Goal: Information Seeking & Learning: Learn about a topic

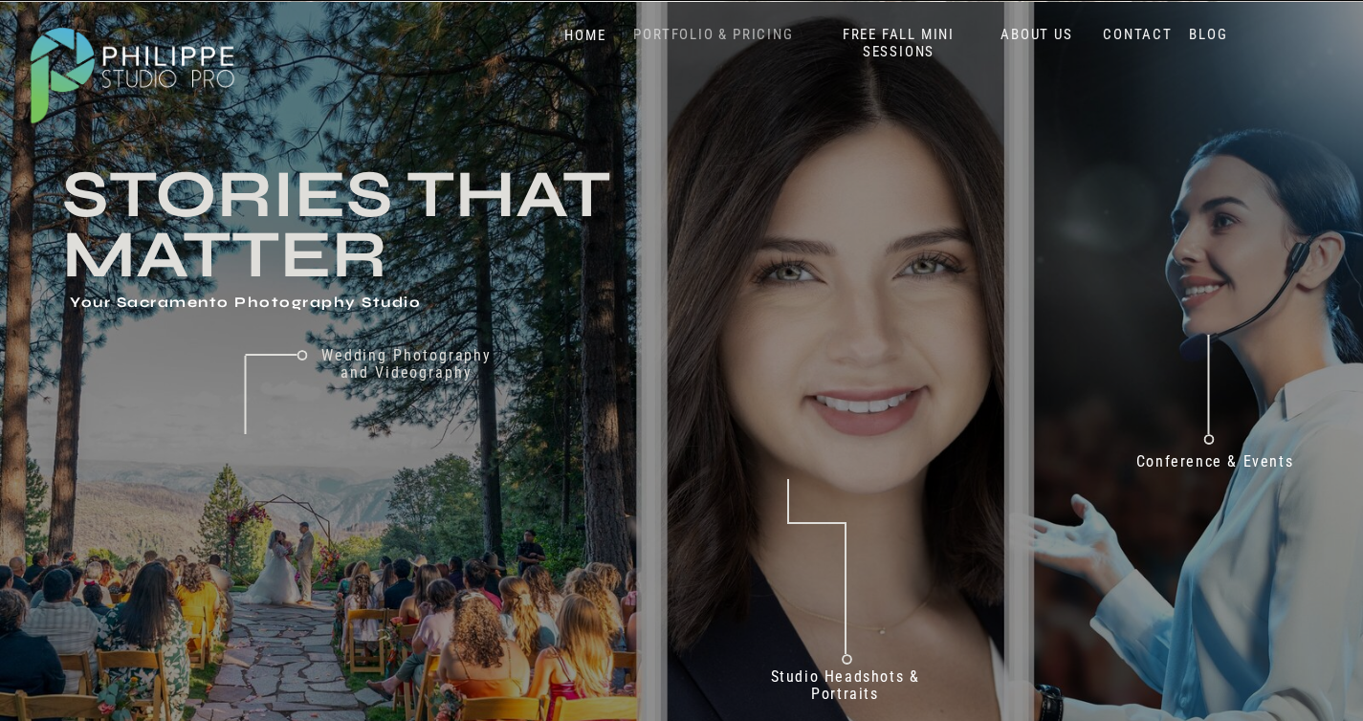
click at [695, 31] on nav "PORTFOLIO & PRICING" at bounding box center [713, 35] width 175 height 18
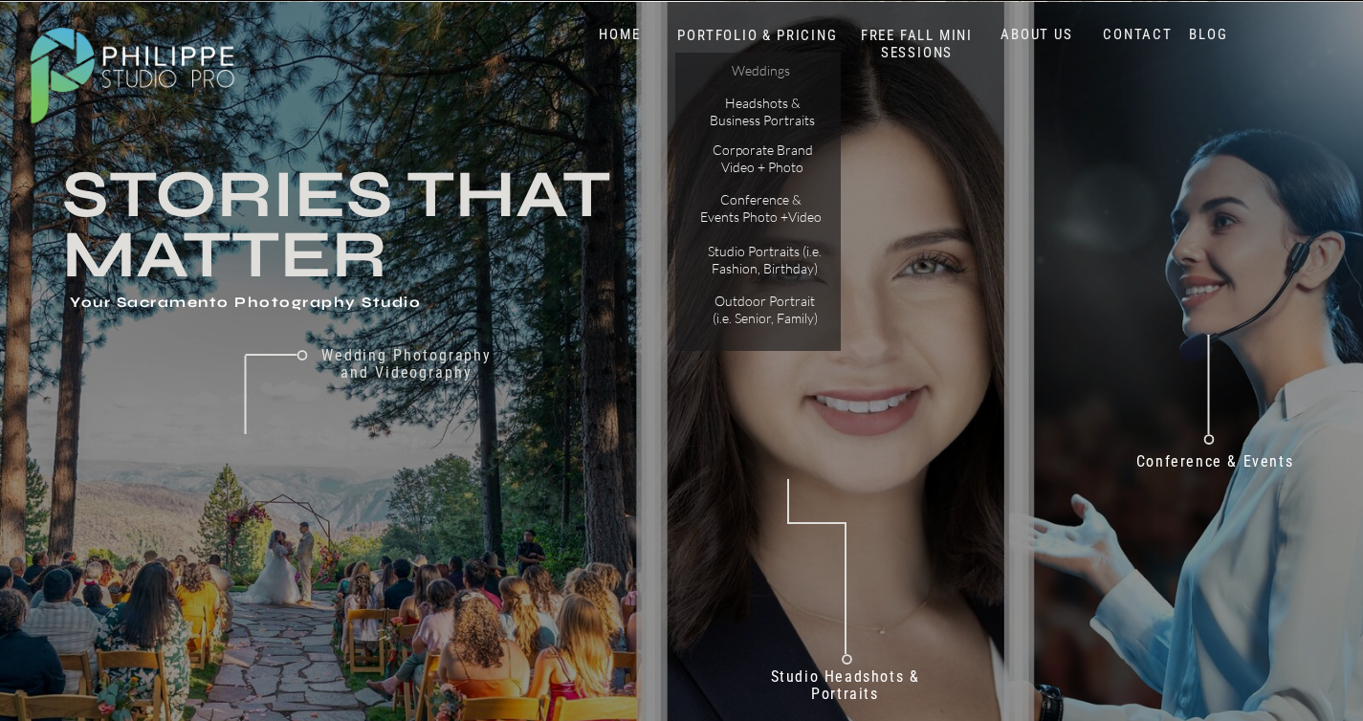
click at [765, 71] on p "Weddings" at bounding box center [761, 72] width 108 height 20
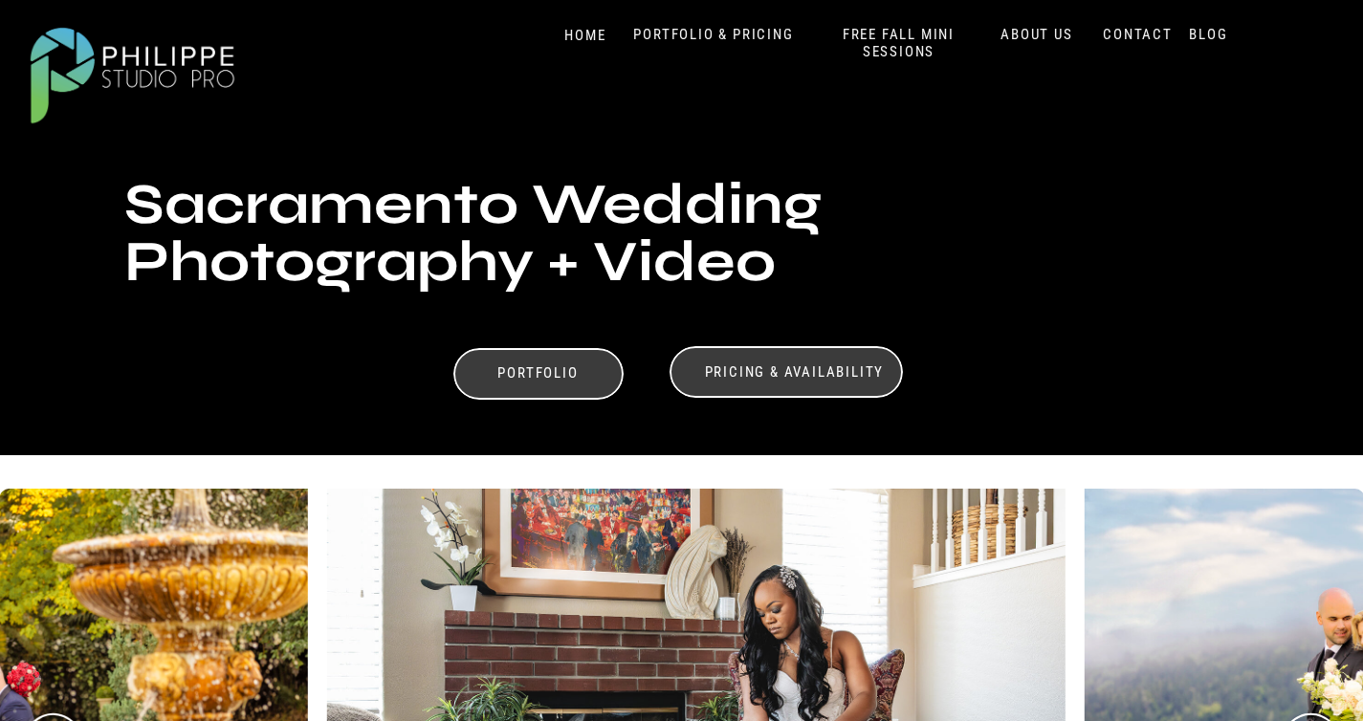
scroll to position [372, 0]
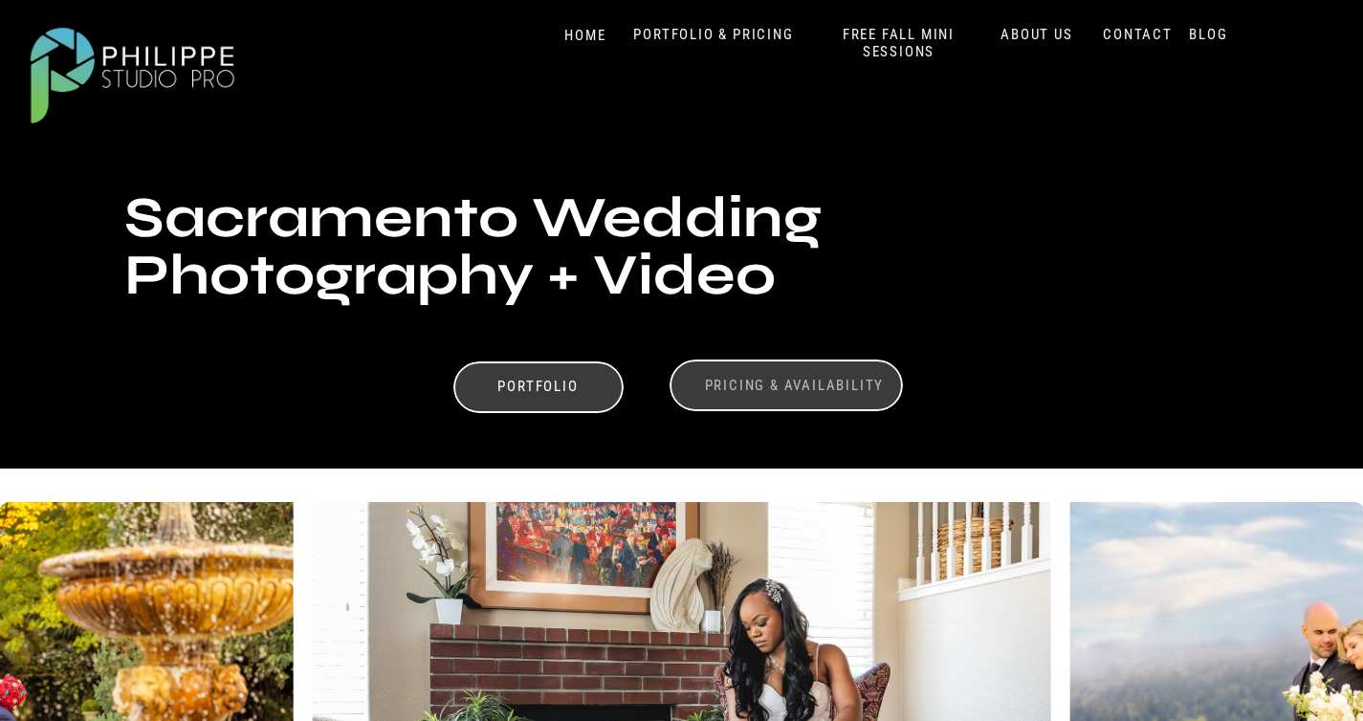
click at [792, 381] on h3 "Pricing & Availability" at bounding box center [794, 386] width 191 height 18
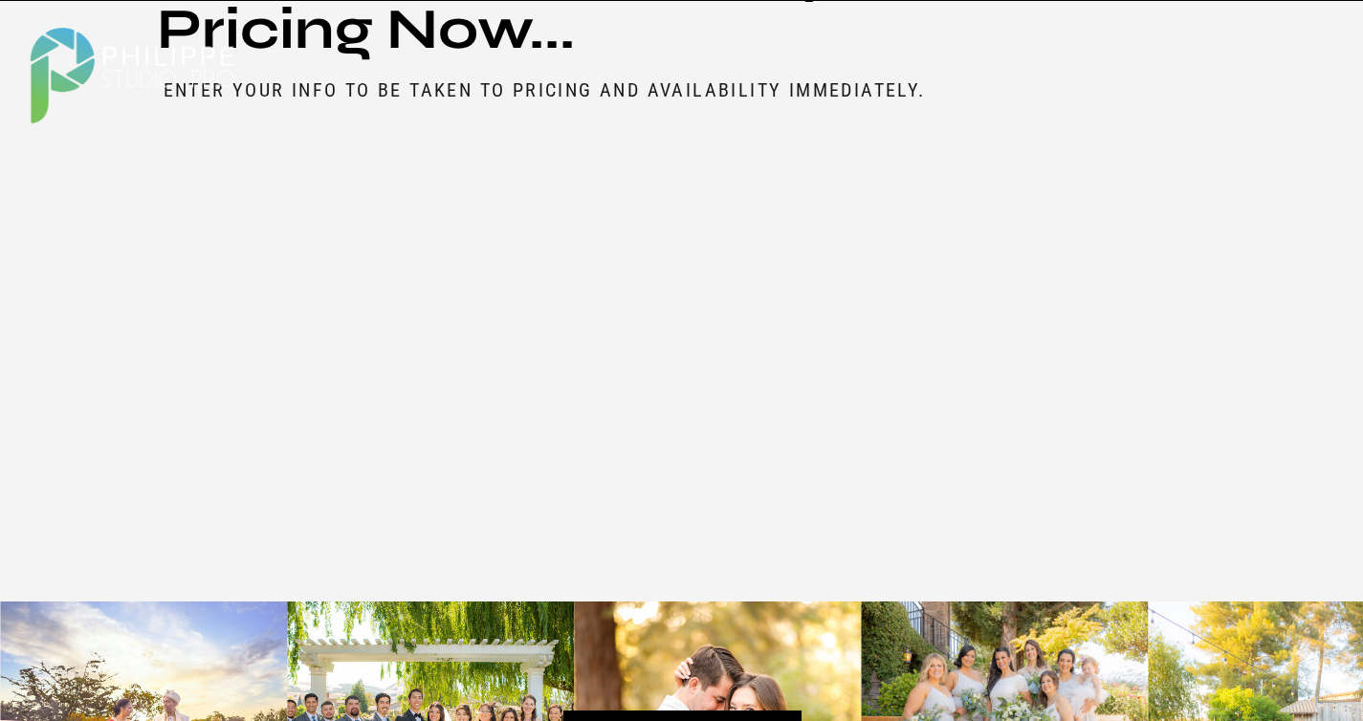
scroll to position [9356, 0]
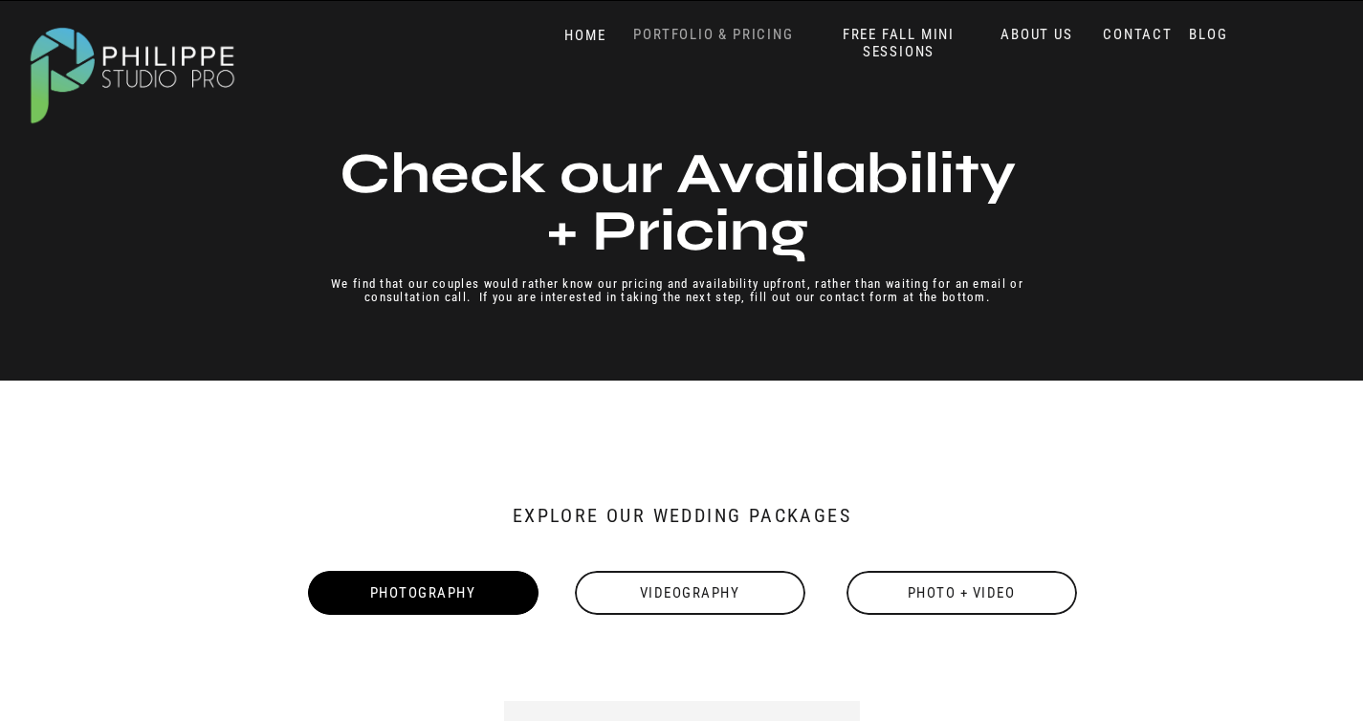
click at [709, 33] on nav "PORTFOLIO & PRICING" at bounding box center [713, 35] width 175 height 18
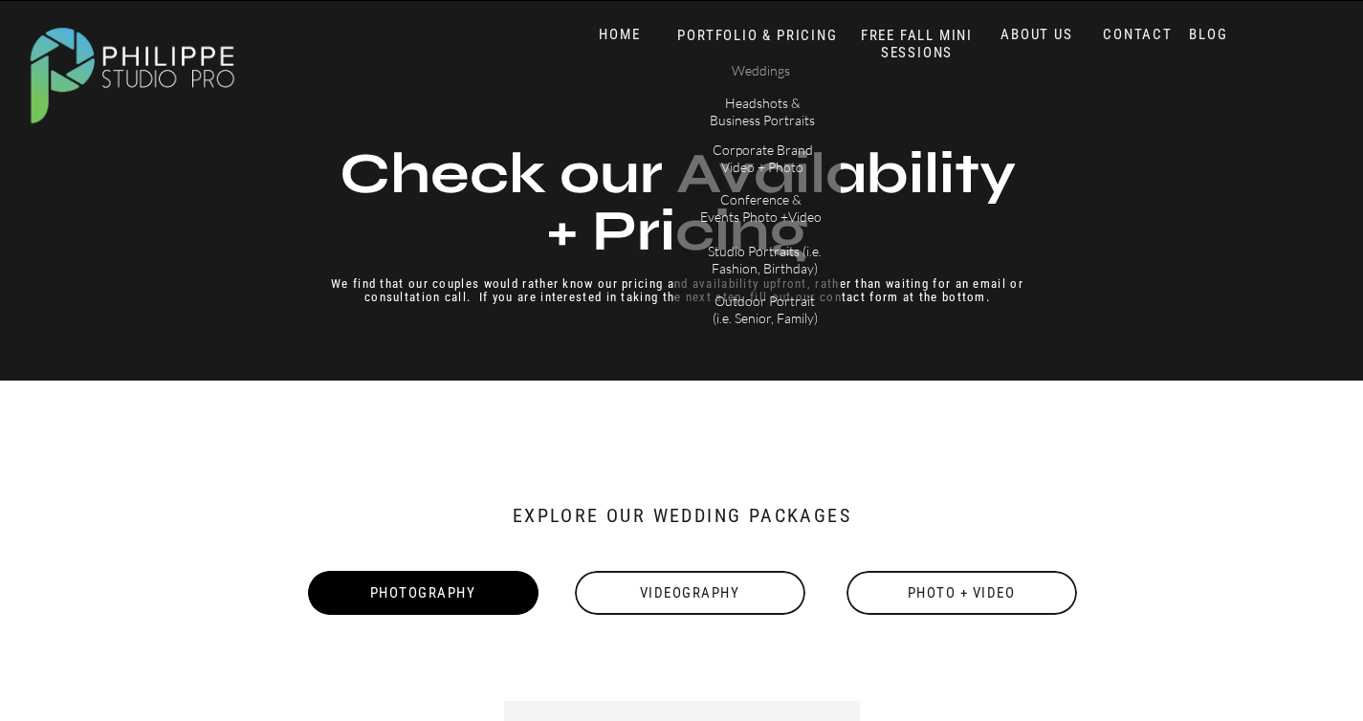
click at [757, 71] on p "Weddings" at bounding box center [761, 72] width 108 height 20
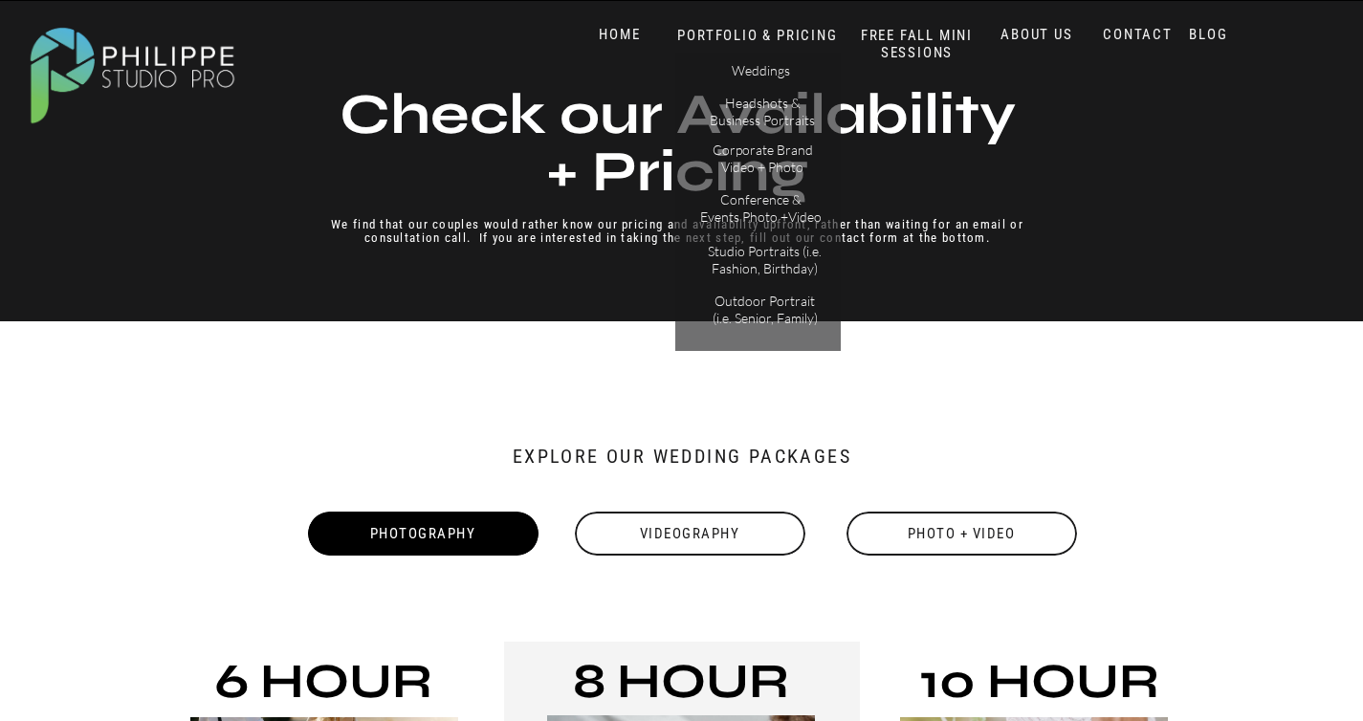
scroll to position [224, 0]
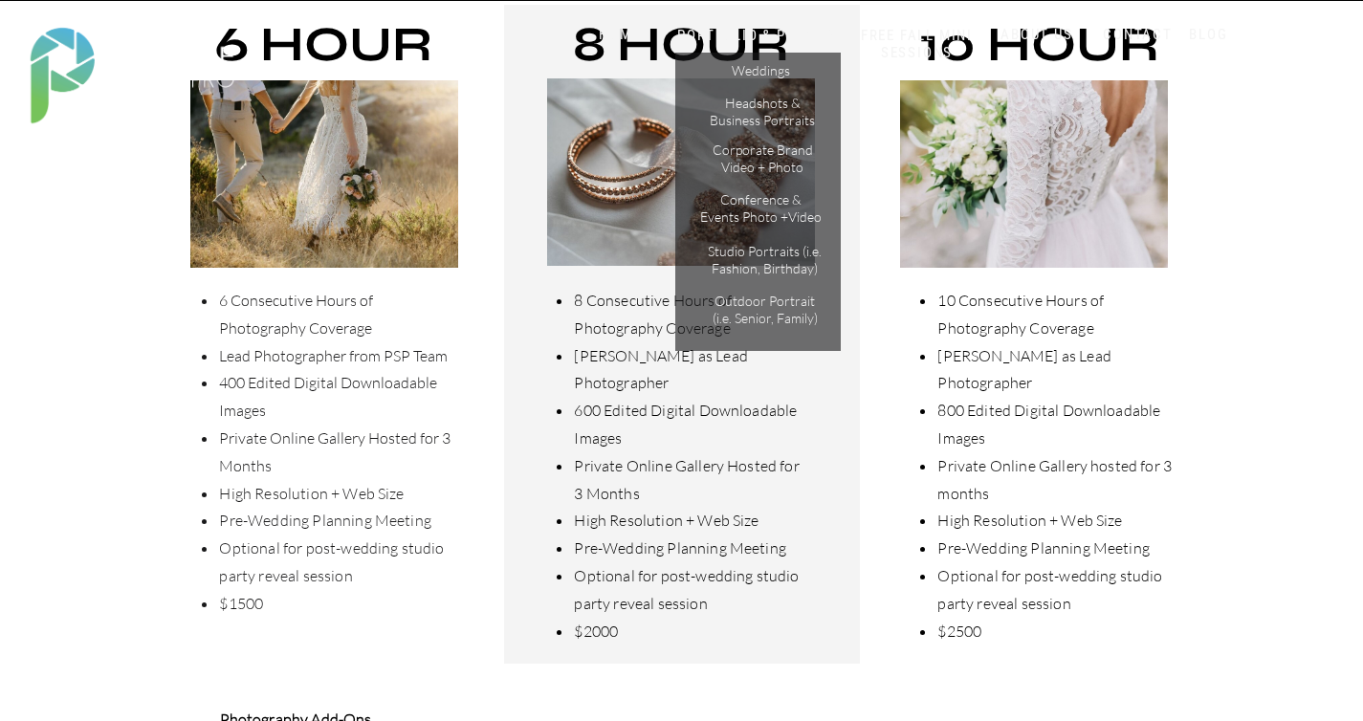
scroll to position [585, 0]
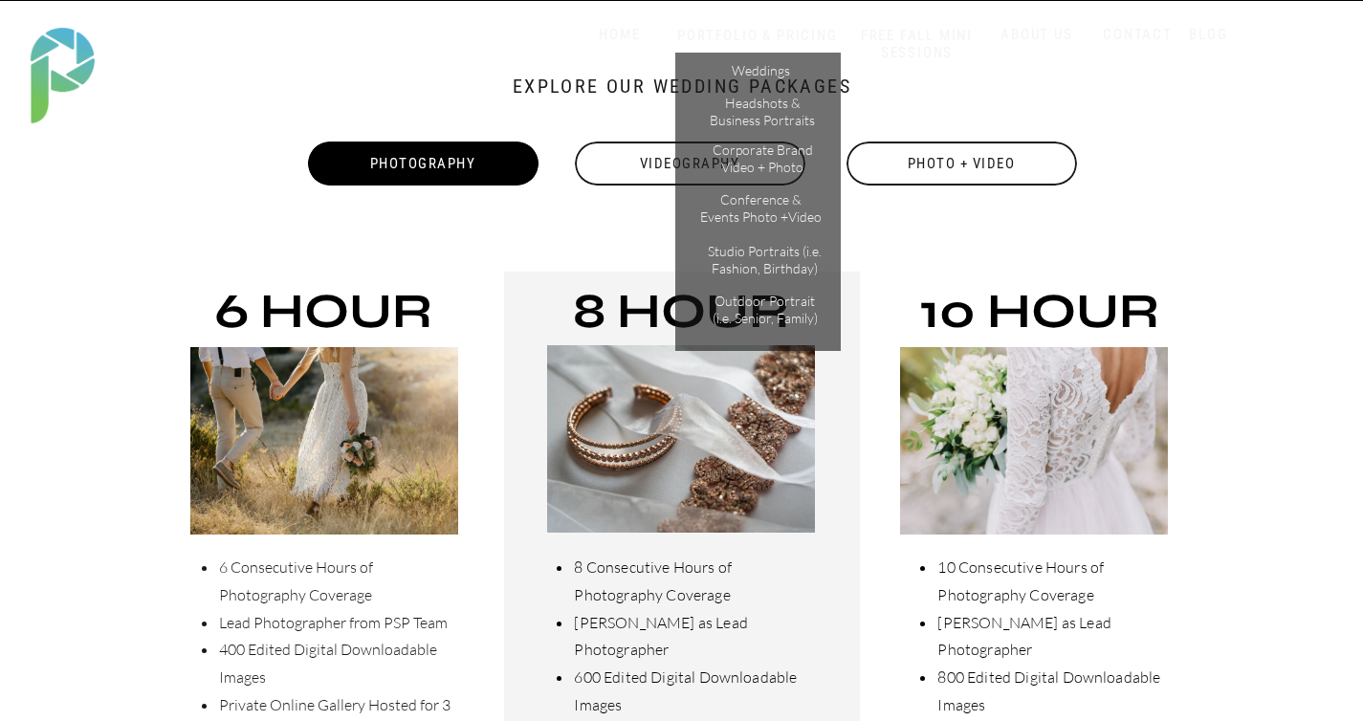
scroll to position [373, 0]
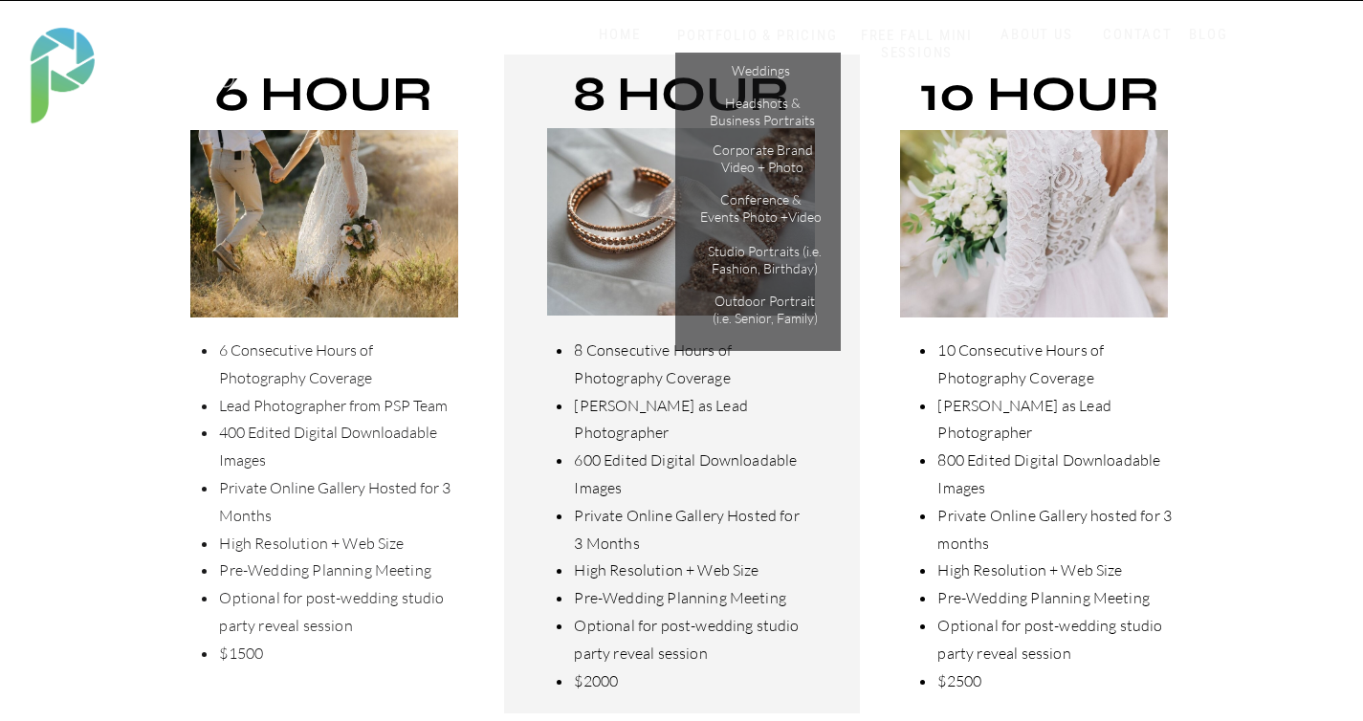
scroll to position [650, 0]
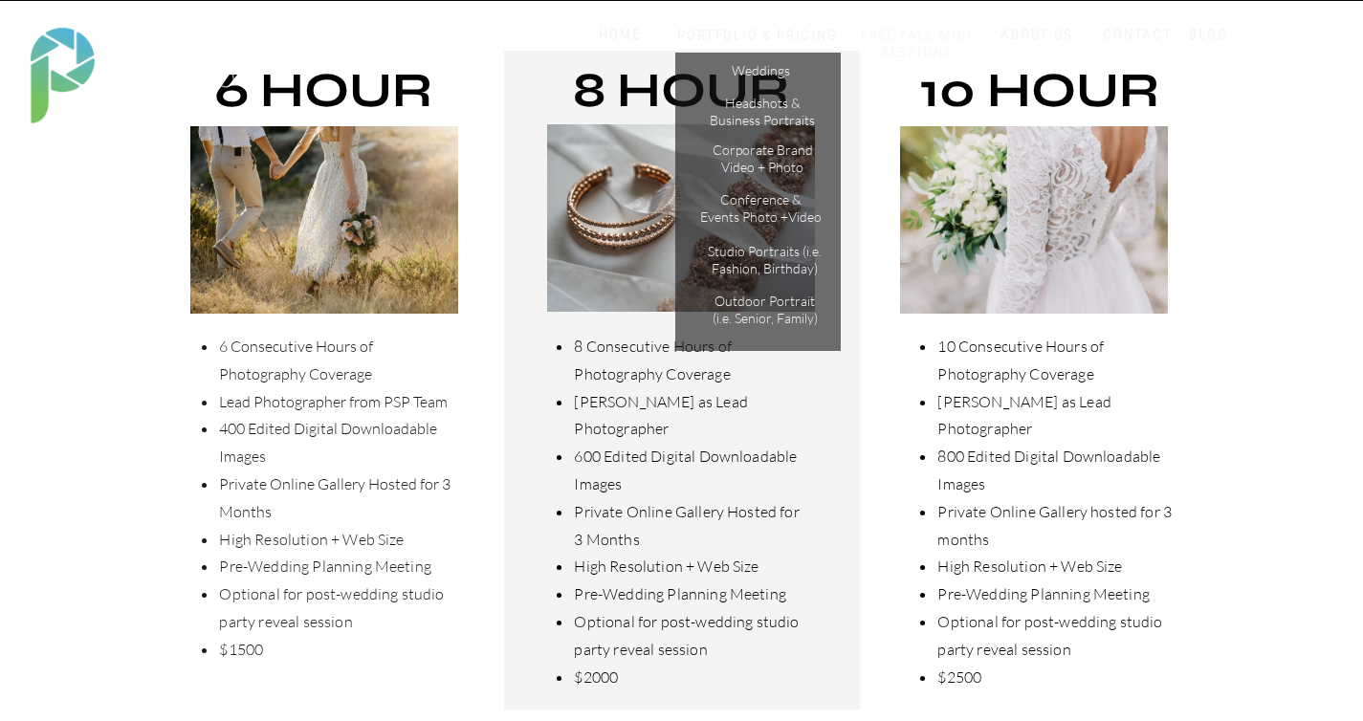
click at [851, 60] on nav "FREE FALL MINI SESSIONS" at bounding box center [917, 44] width 159 height 35
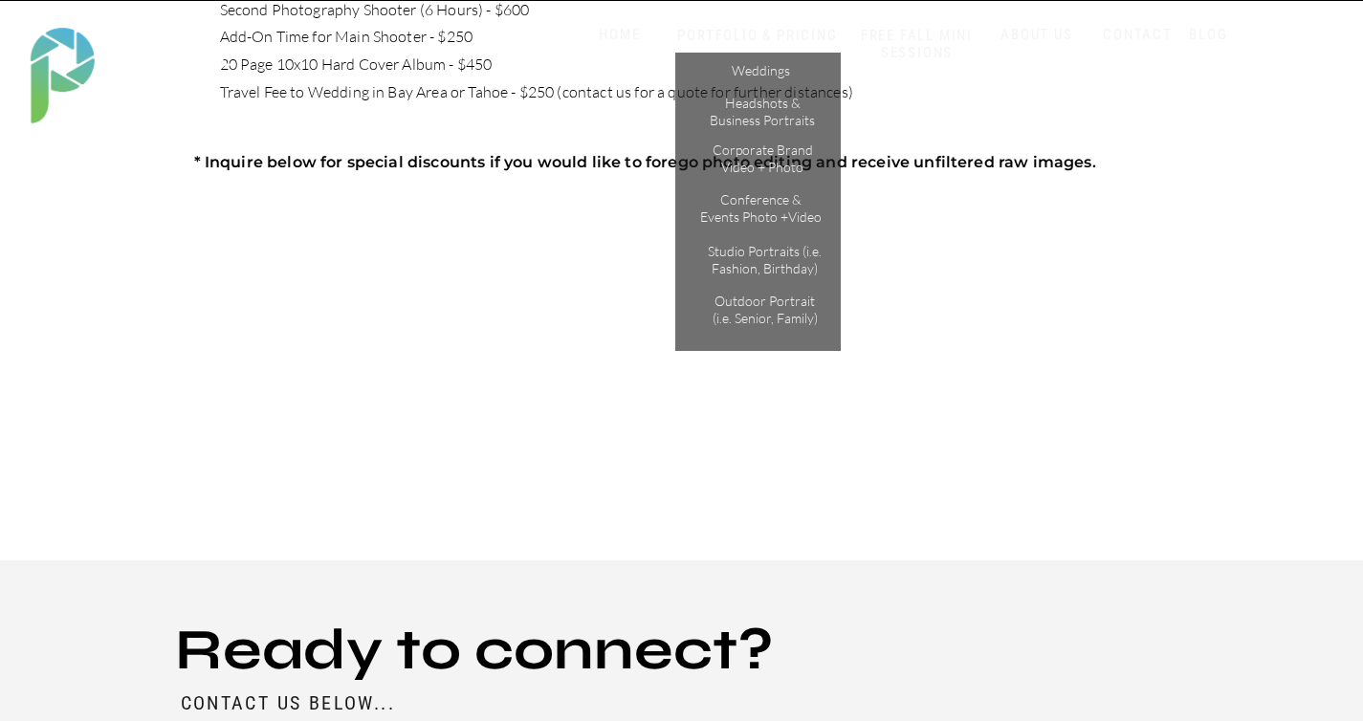
scroll to position [1487, 0]
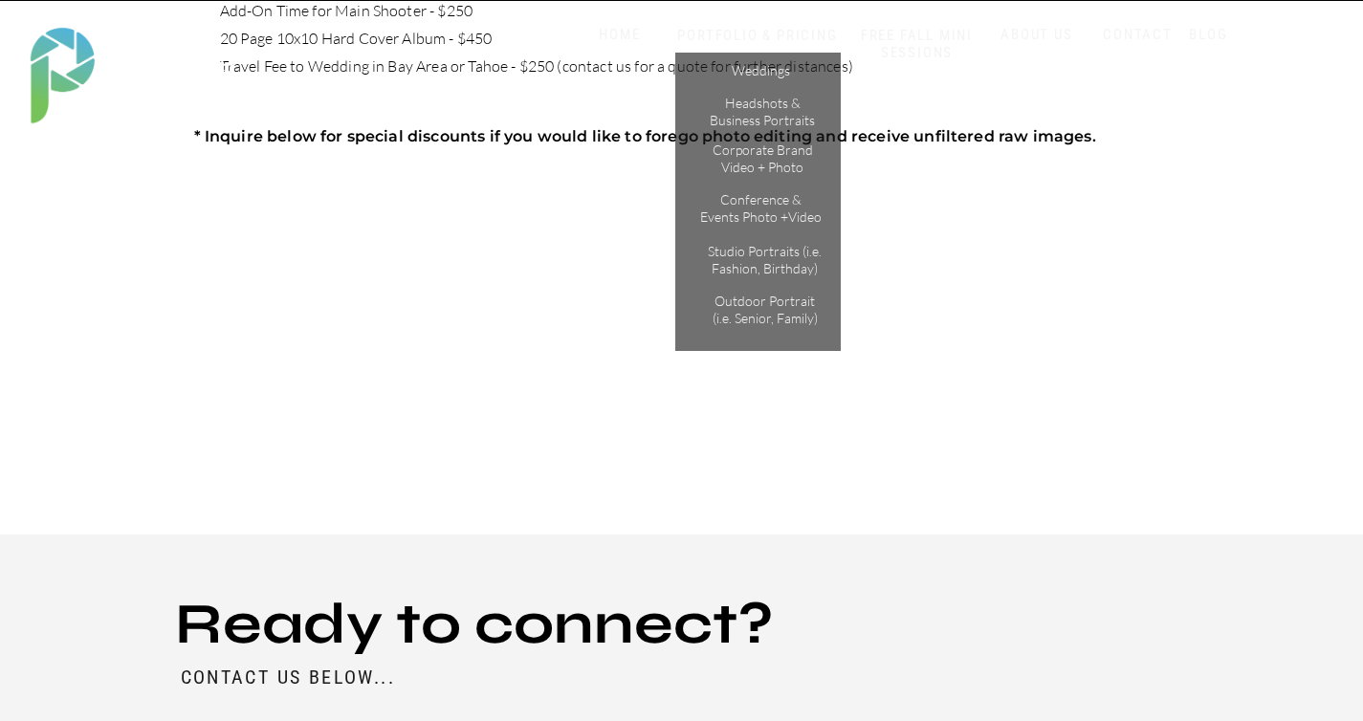
click at [479, 524] on div "BLOG CONTACT ABOUT US SERVICES HOME BLOG CONTACT ABOUT US PORTFOLIO & PRICING W…" at bounding box center [681, 264] width 1363 height 3502
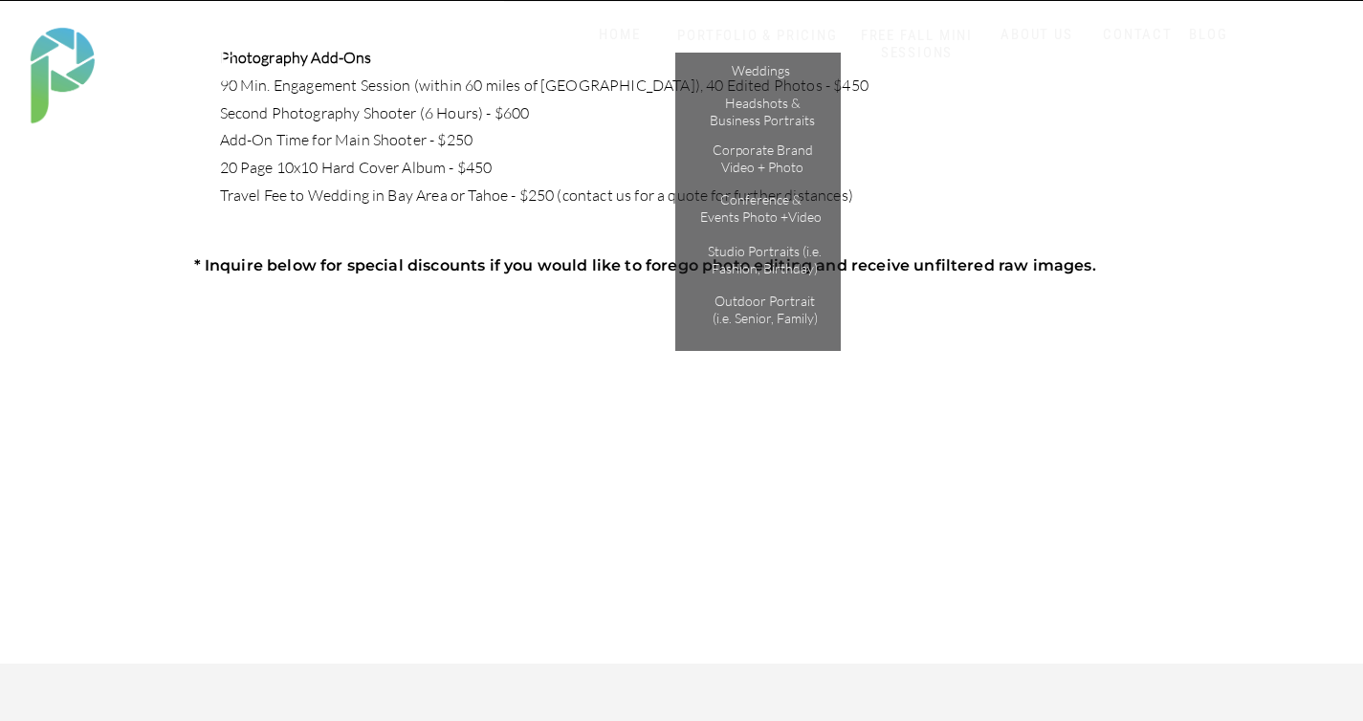
scroll to position [1330, 0]
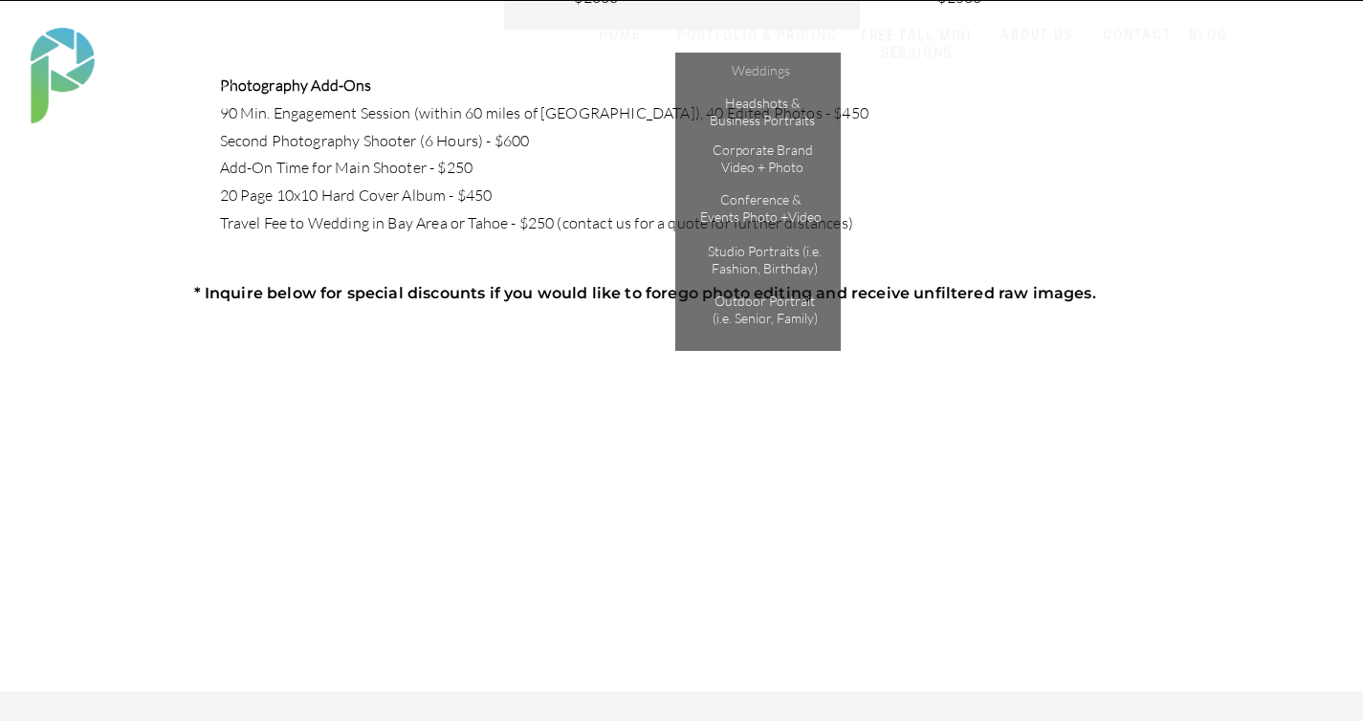
click at [766, 70] on p "Weddings" at bounding box center [761, 72] width 108 height 20
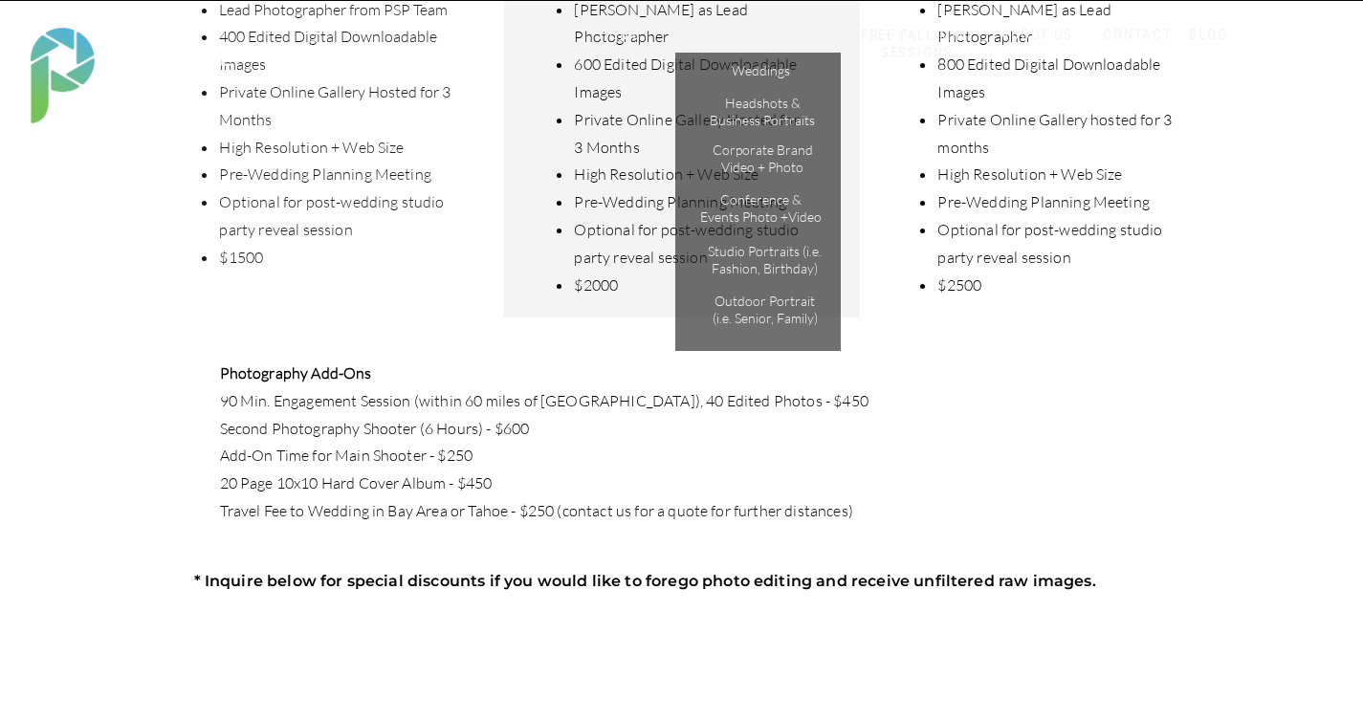
scroll to position [1031, 0]
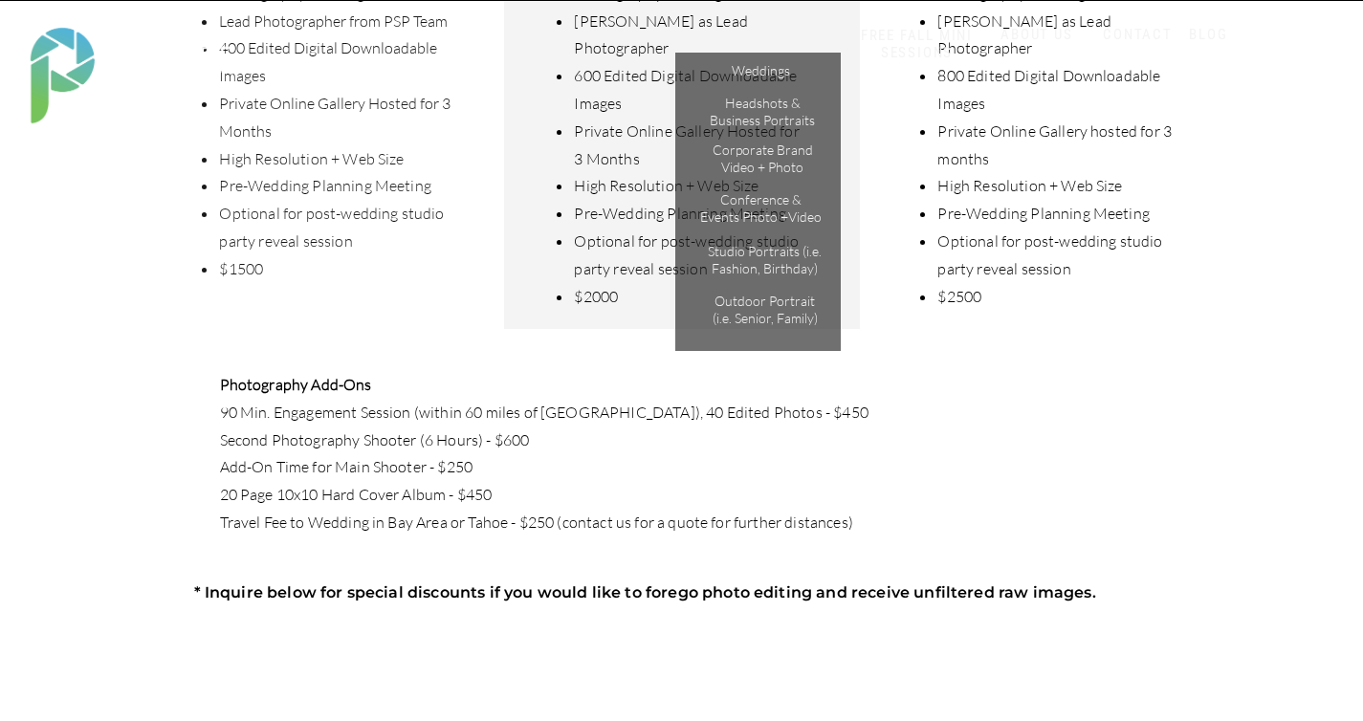
click at [592, 172] on li "High Resolution + Web Size" at bounding box center [689, 186] width 233 height 28
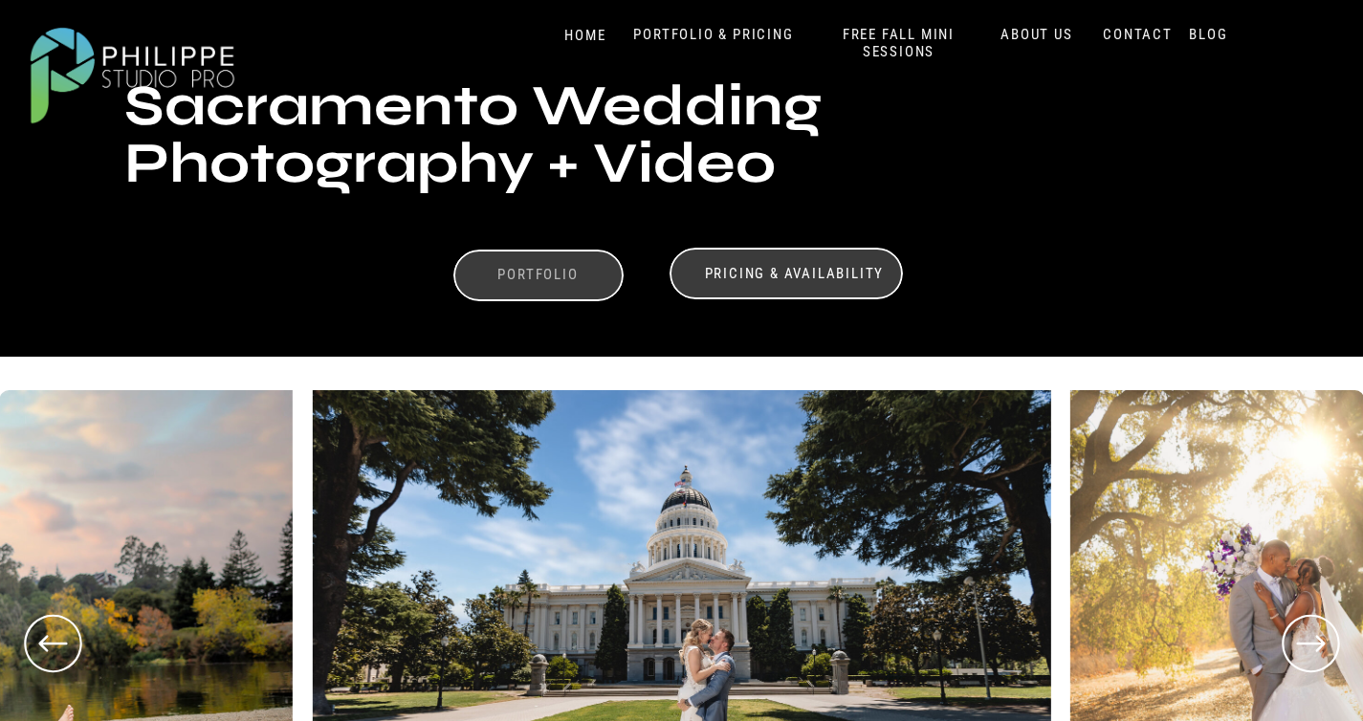
click at [486, 284] on h3 "Portfolio" at bounding box center [538, 277] width 132 height 23
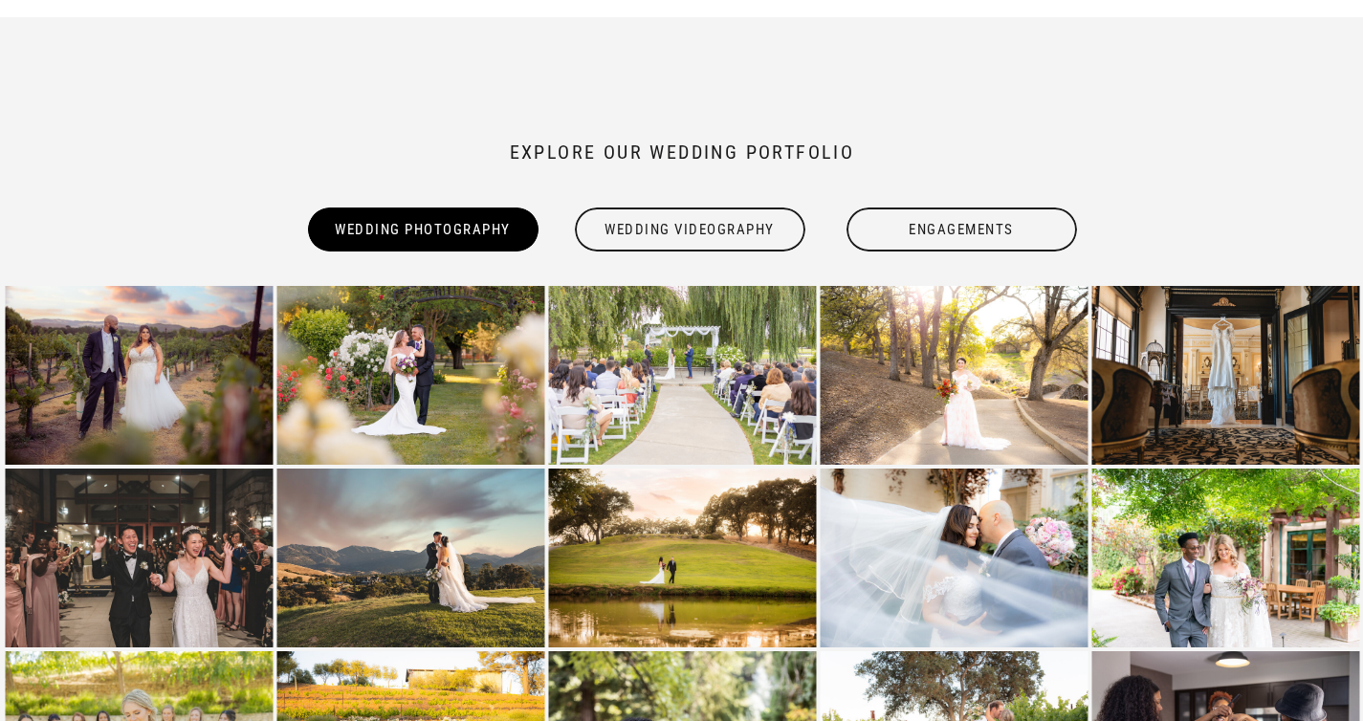
scroll to position [1567, 0]
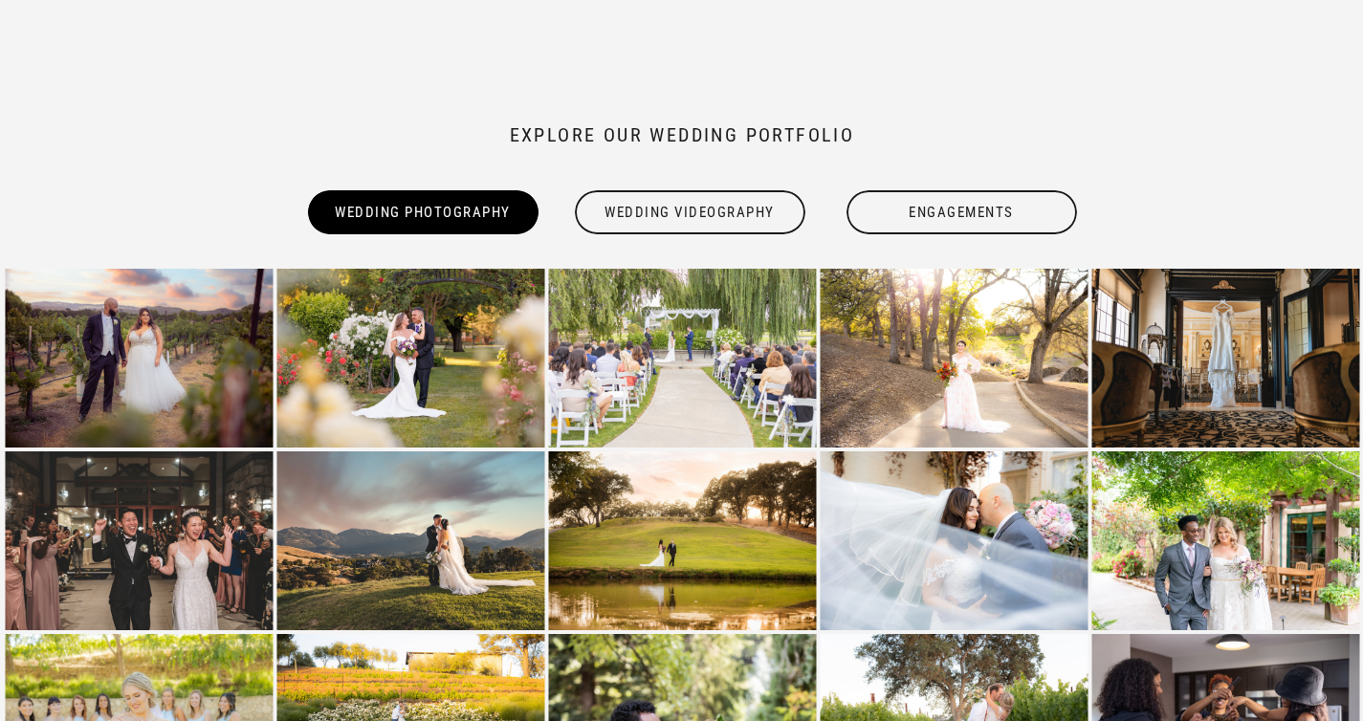
click at [676, 211] on div "Wedding Videography" at bounding box center [690, 212] width 234 height 44
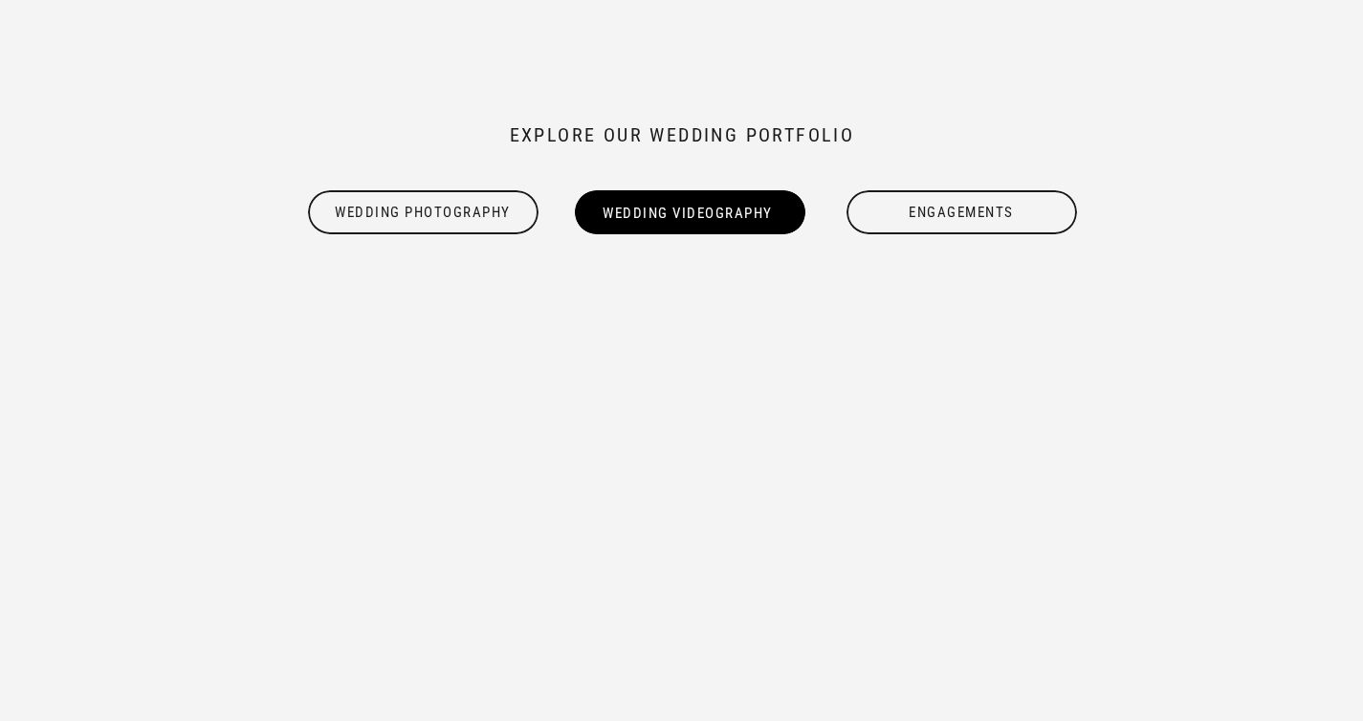
click at [895, 215] on div "Engagements" at bounding box center [961, 212] width 234 height 44
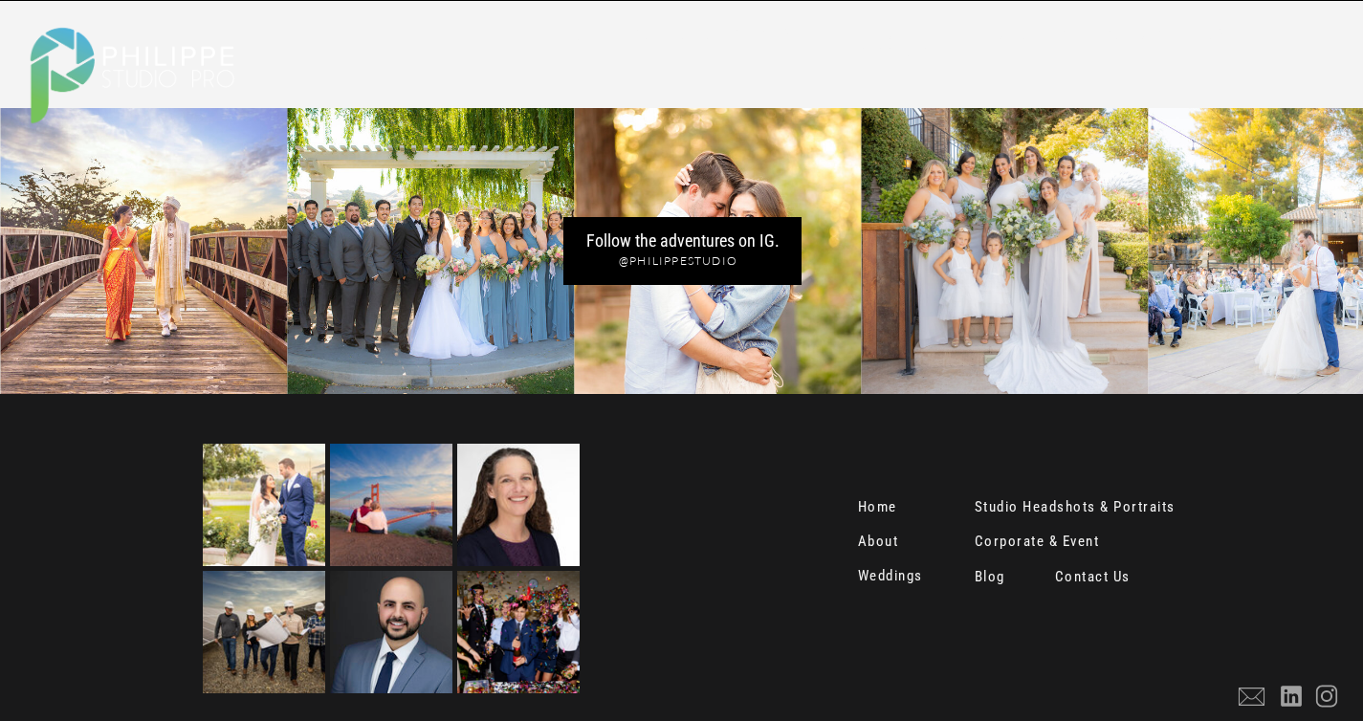
scroll to position [8365, 0]
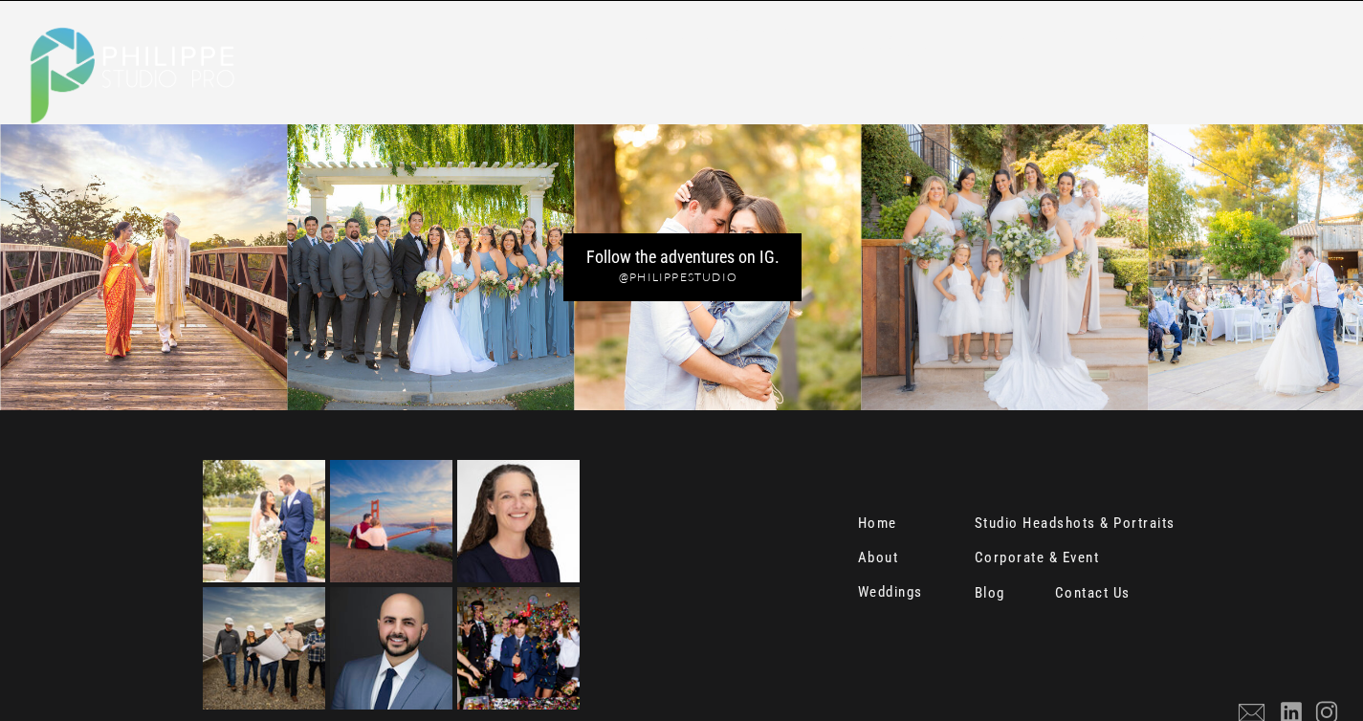
click at [898, 591] on nav "Weddings" at bounding box center [893, 593] width 70 height 19
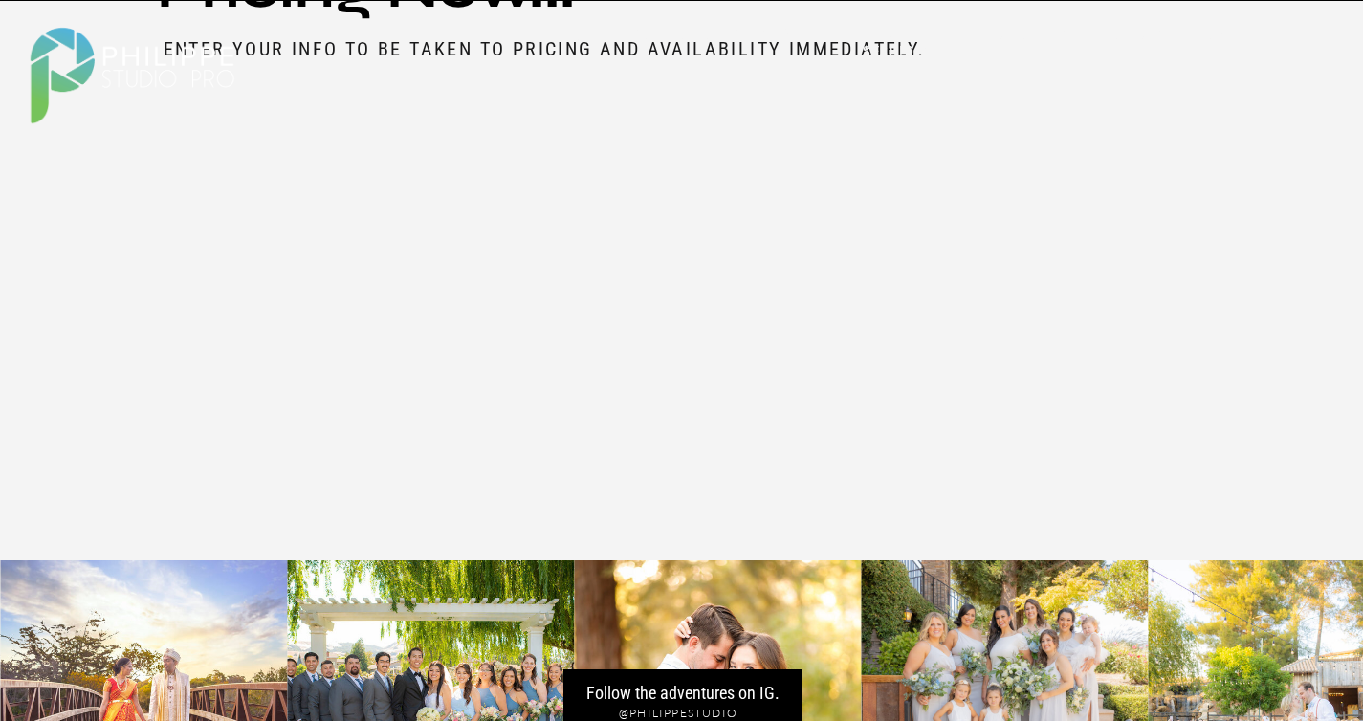
scroll to position [8403, 0]
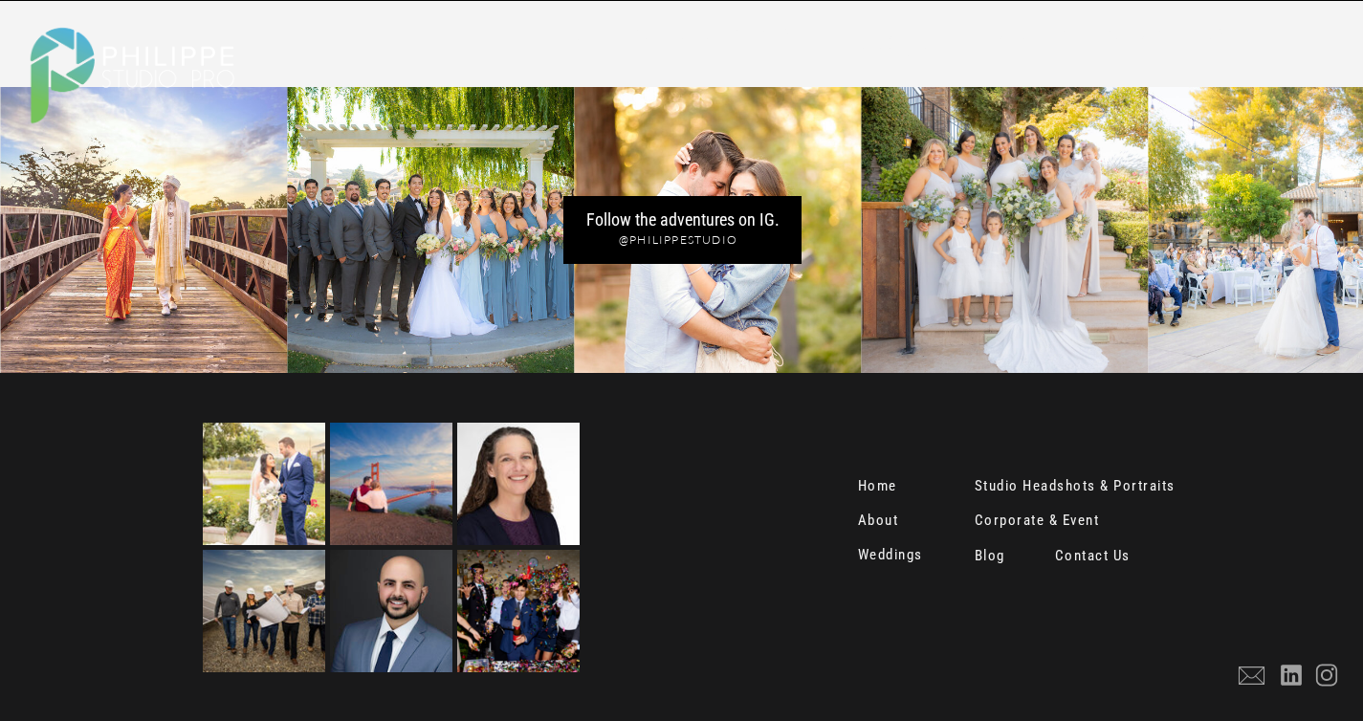
click at [895, 555] on nav "Weddings" at bounding box center [893, 556] width 70 height 19
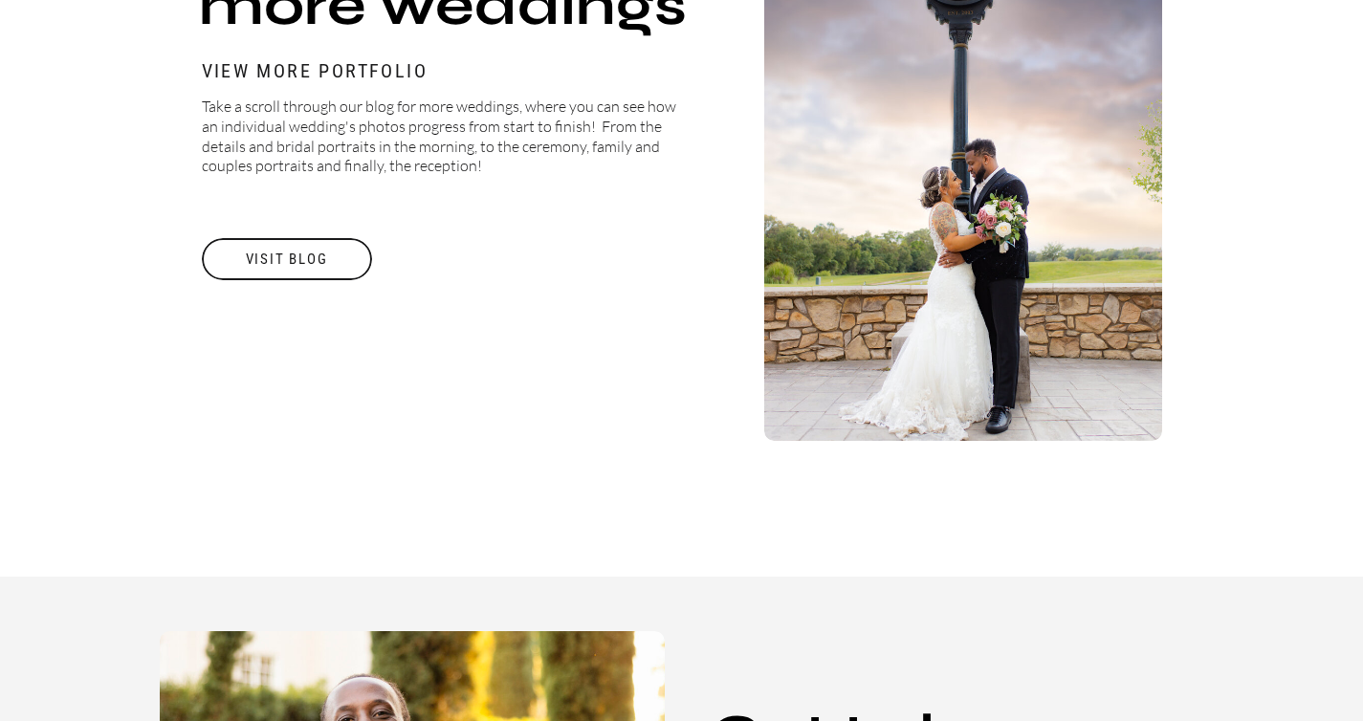
scroll to position [4690, 0]
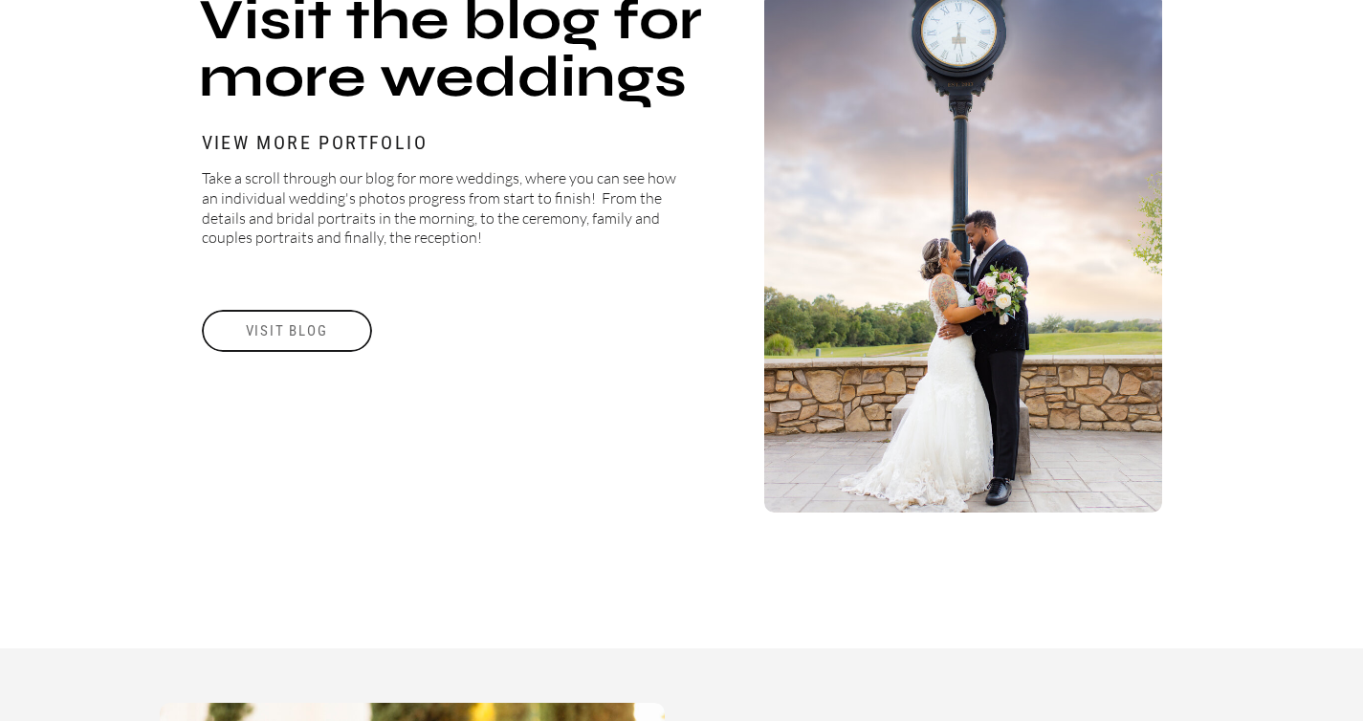
click at [311, 315] on h3 "visit blog" at bounding box center [287, 331] width 170 height 42
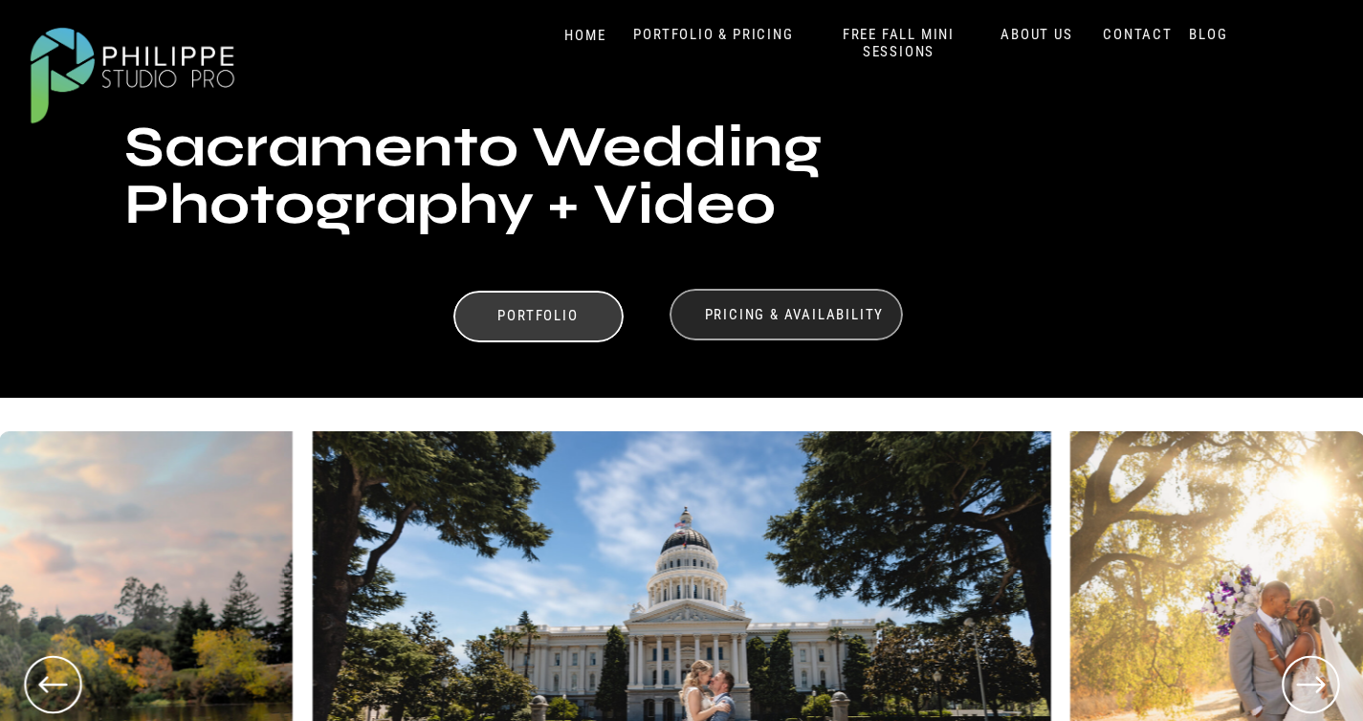
click at [768, 326] on div at bounding box center [785, 315] width 233 height 52
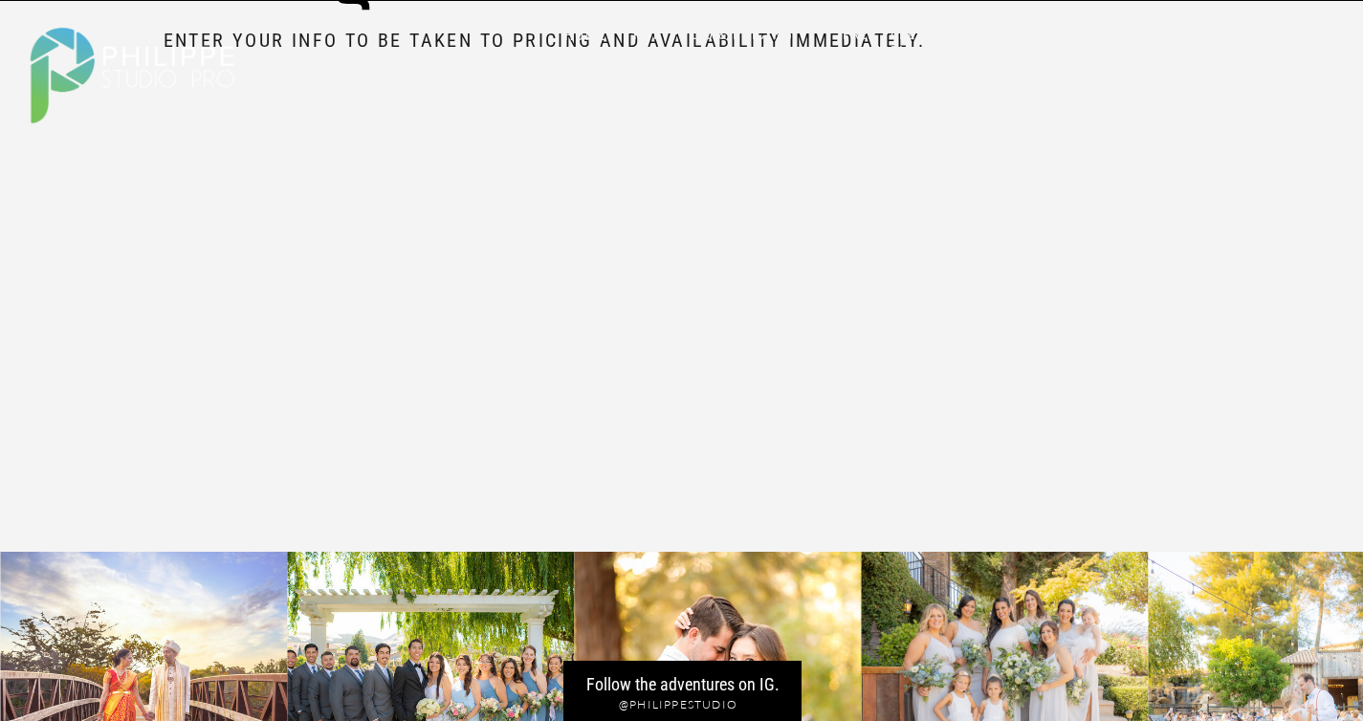
scroll to position [9382, 0]
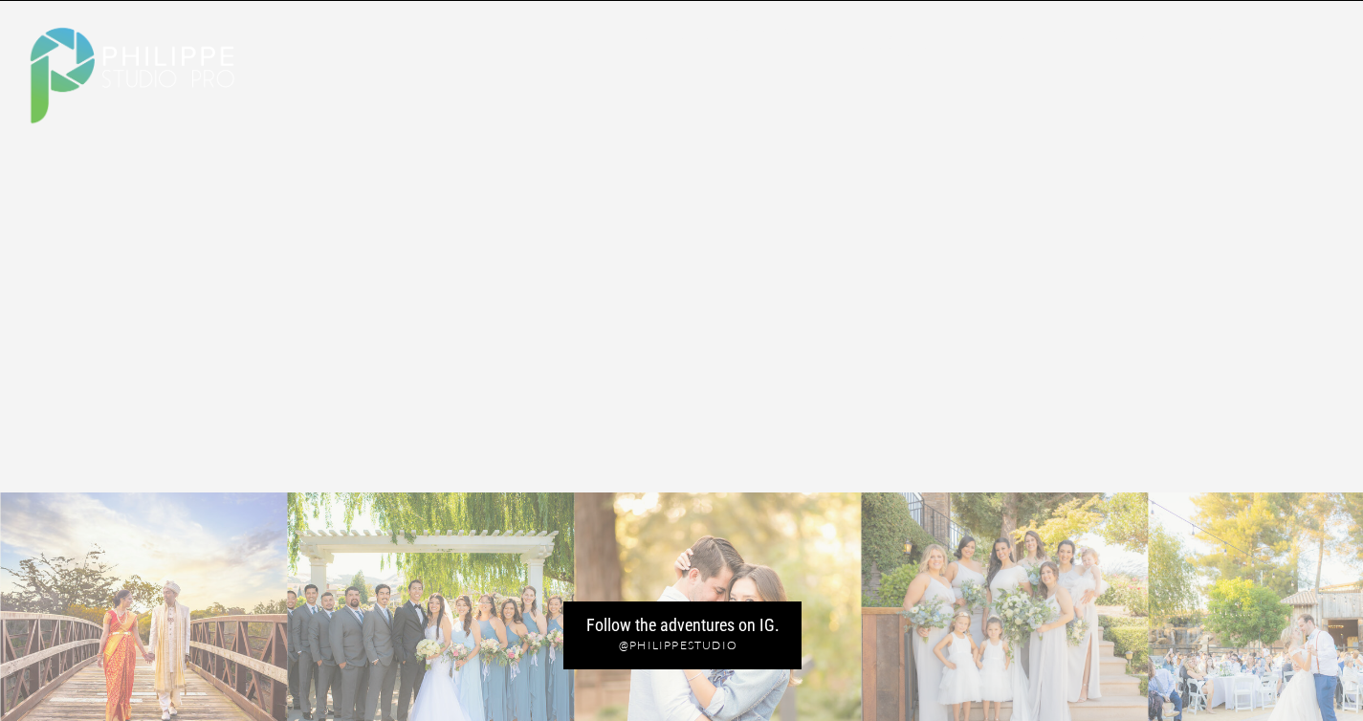
scroll to position [9832, 0]
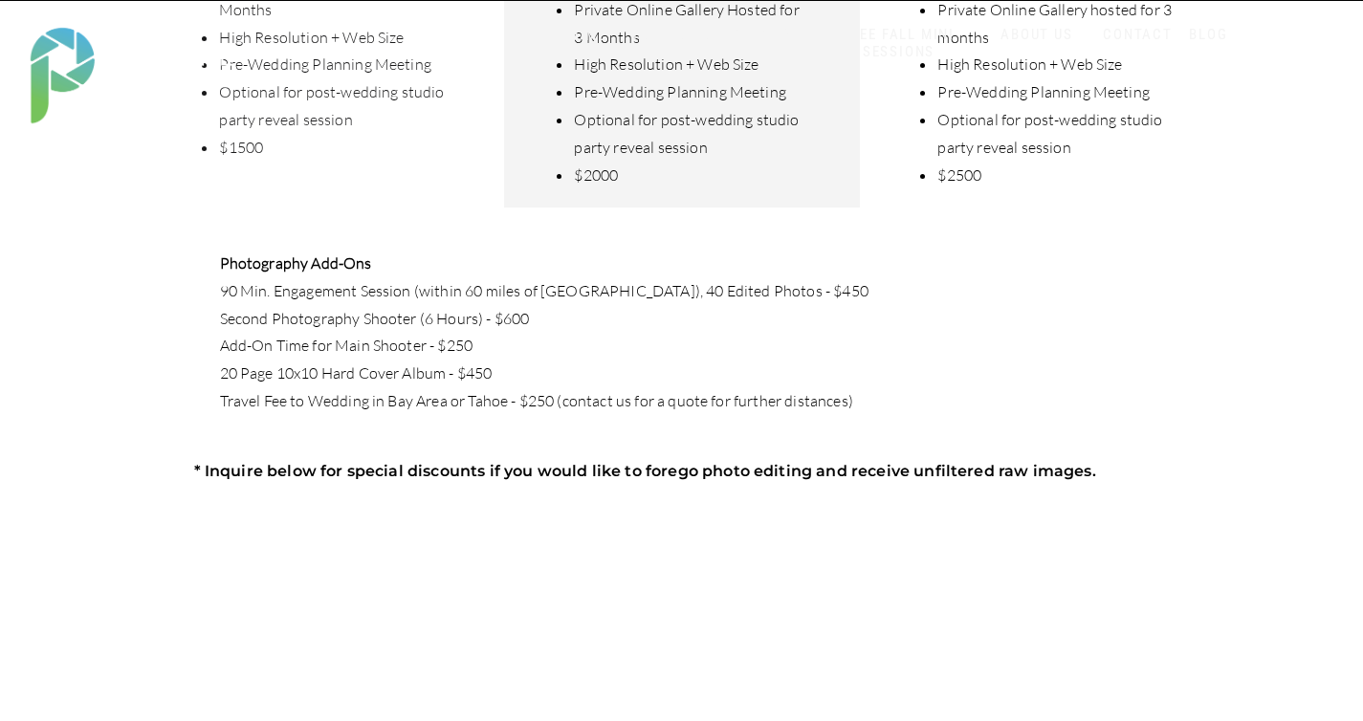
scroll to position [1139, 0]
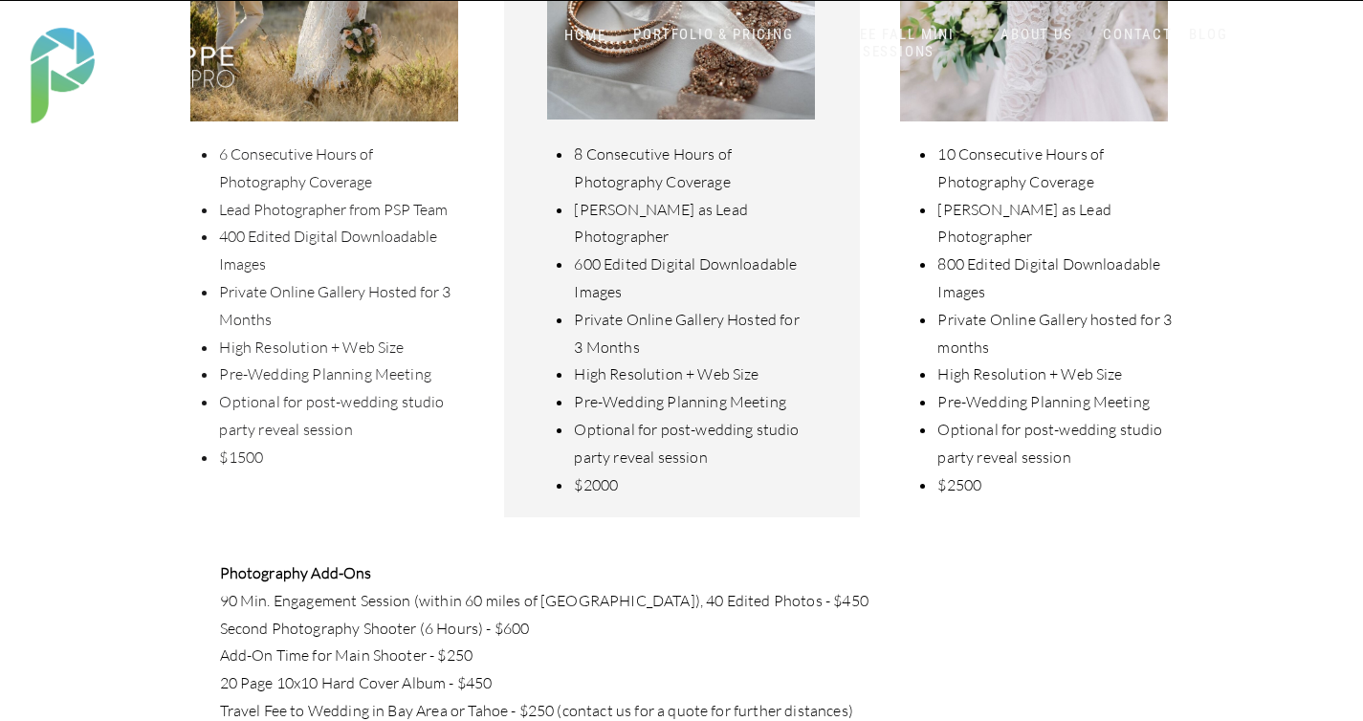
click at [282, 334] on li "High Resolution + Web Size" at bounding box center [338, 348] width 240 height 28
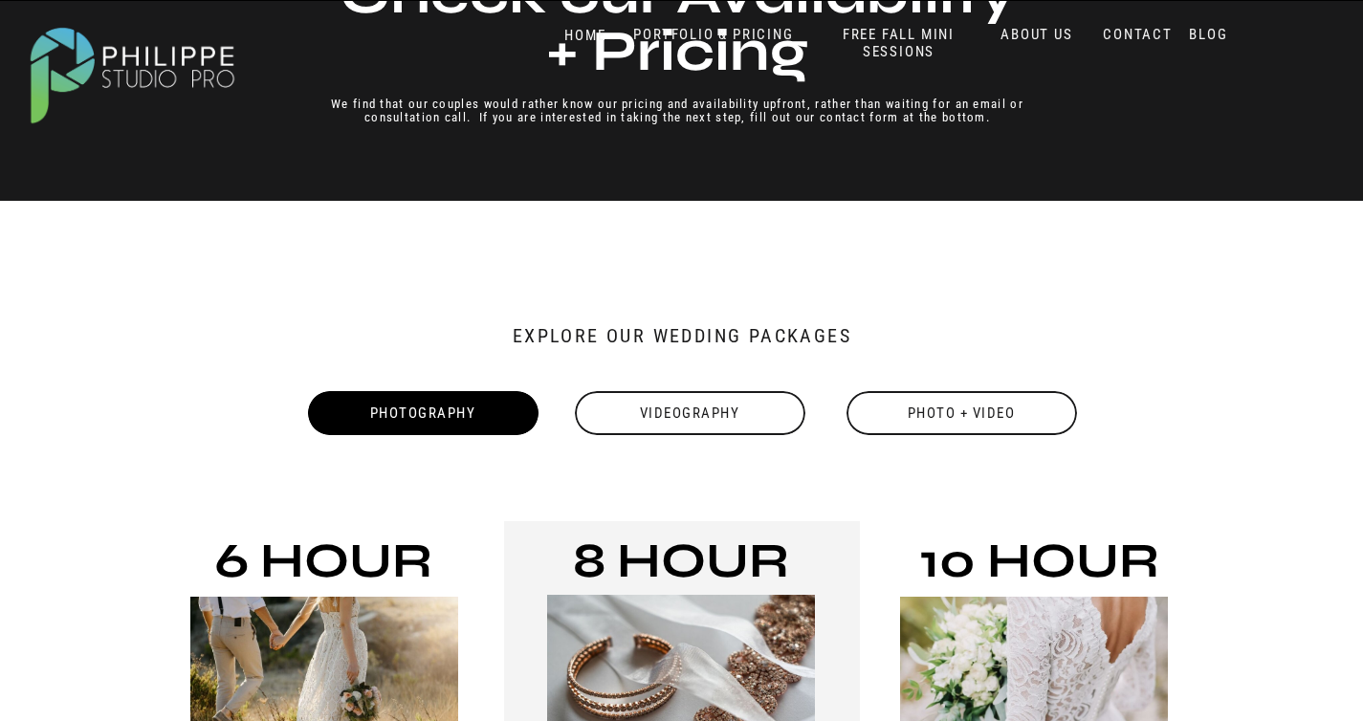
scroll to position [145, 0]
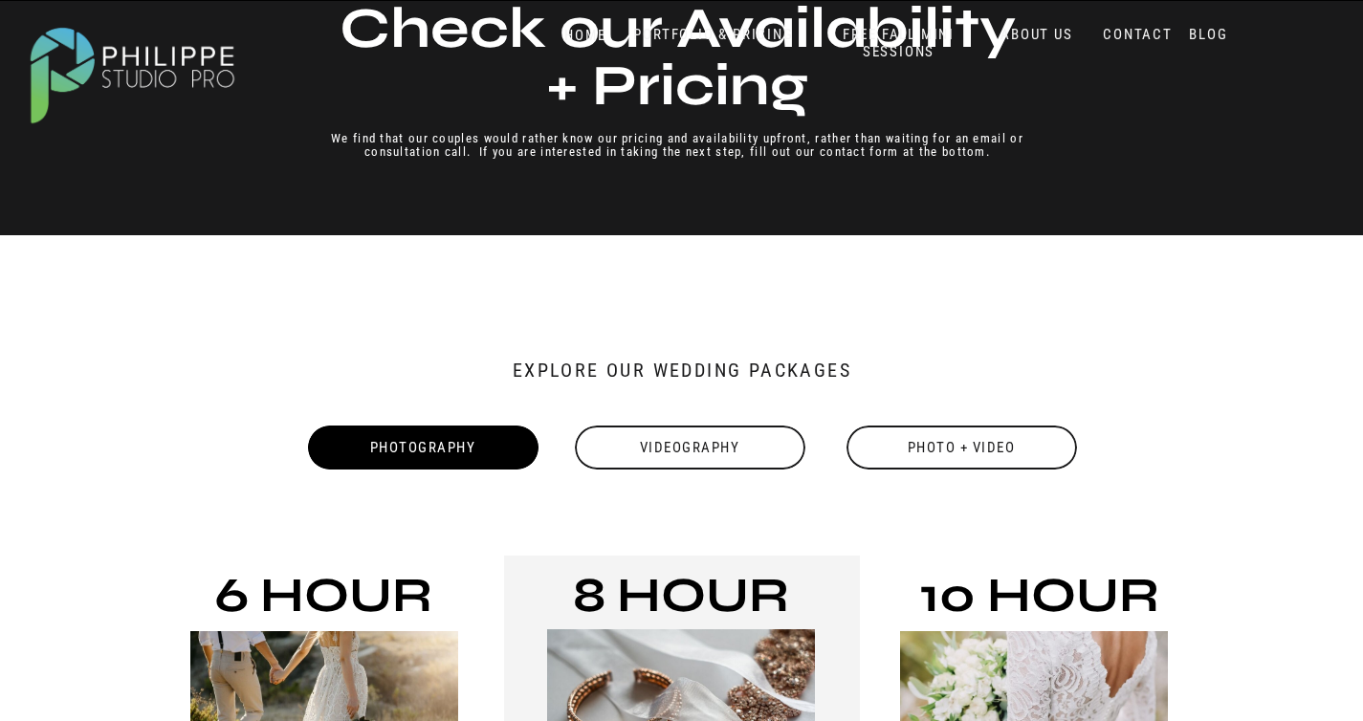
click at [946, 446] on div "Photo + Video" at bounding box center [961, 447] width 234 height 44
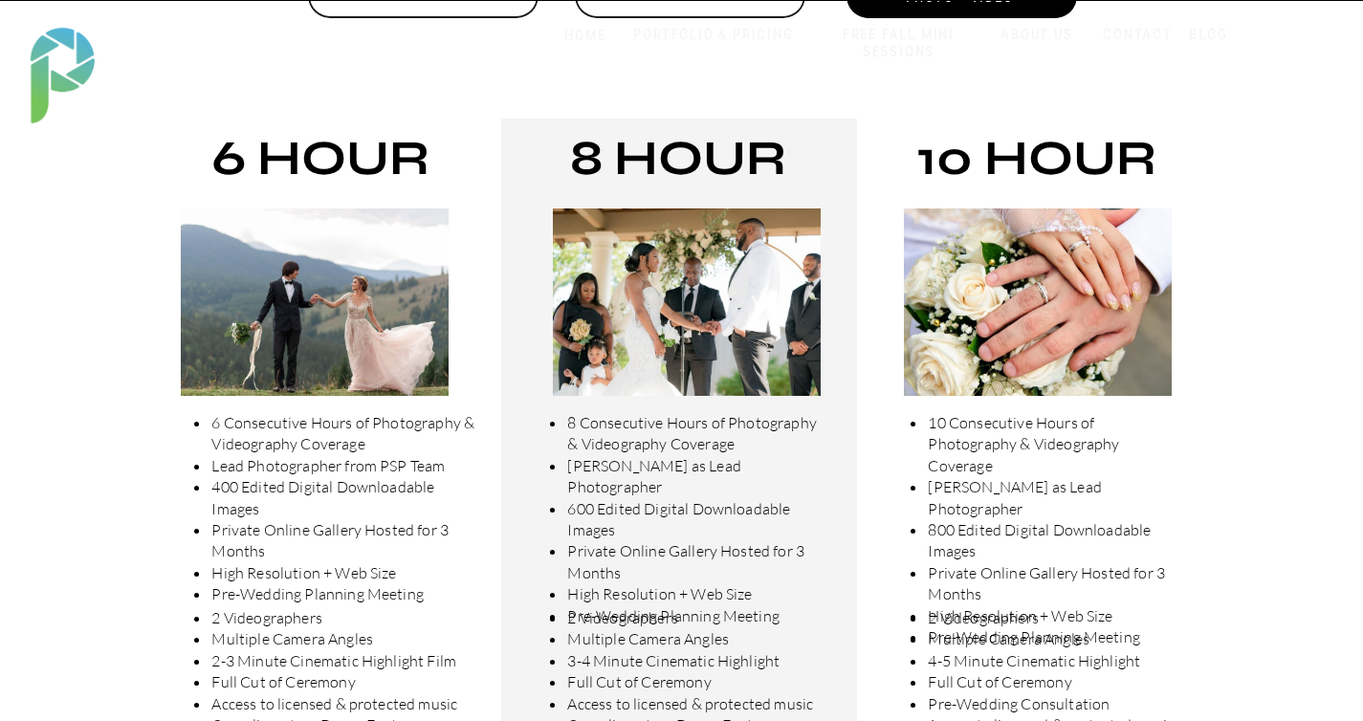
scroll to position [293, 0]
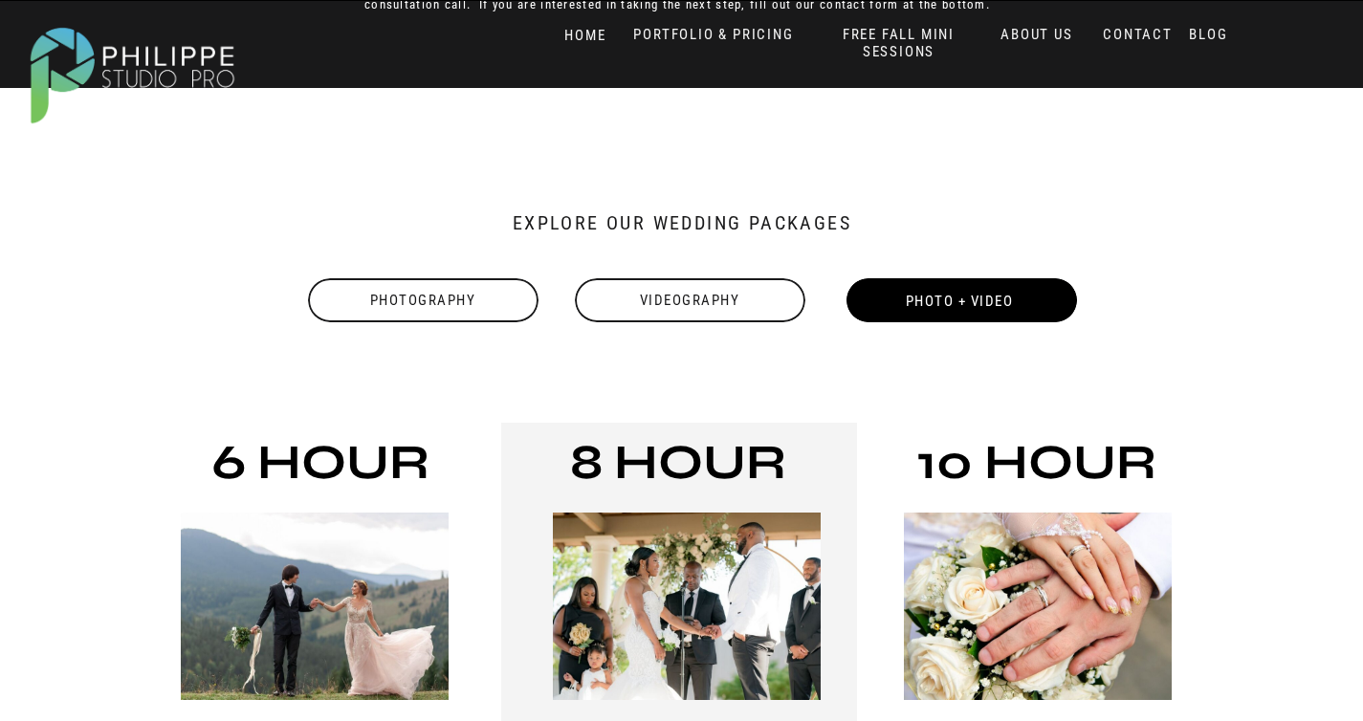
click at [709, 320] on div "Videography" at bounding box center [690, 300] width 234 height 44
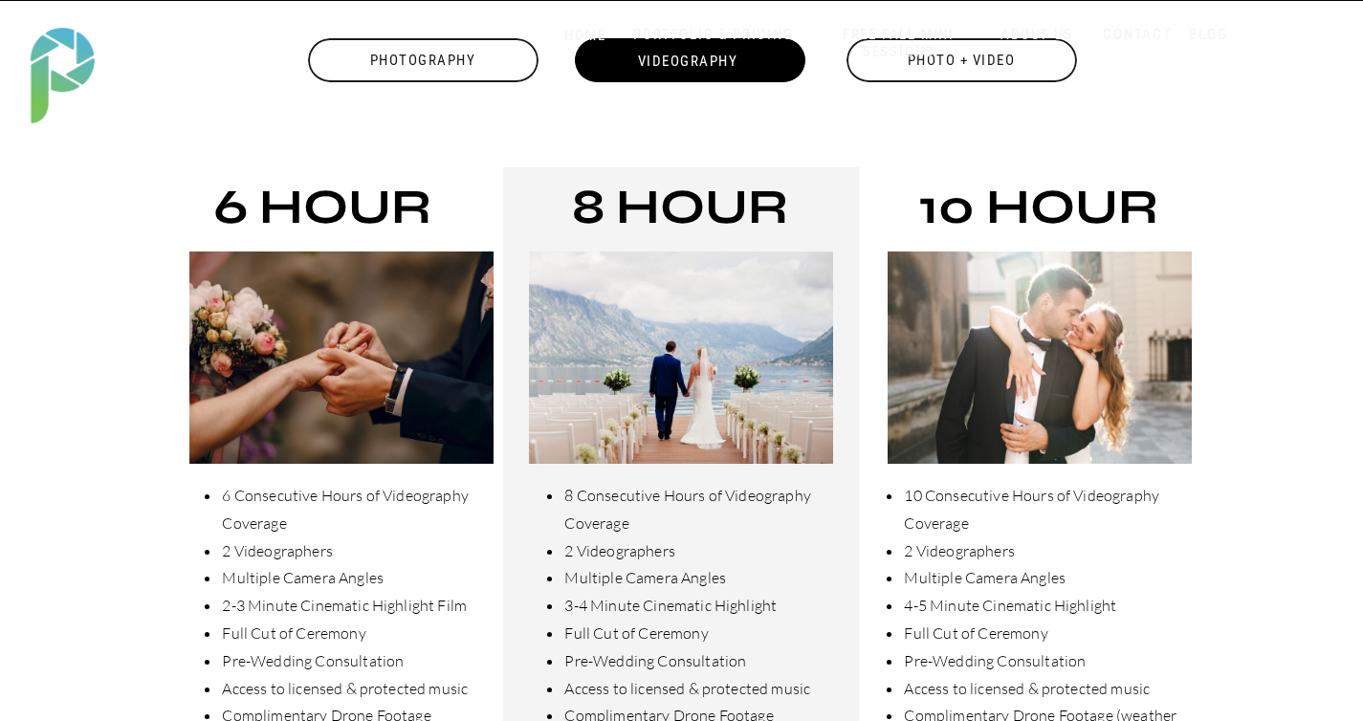
click at [435, 75] on div "Photography" at bounding box center [423, 60] width 234 height 44
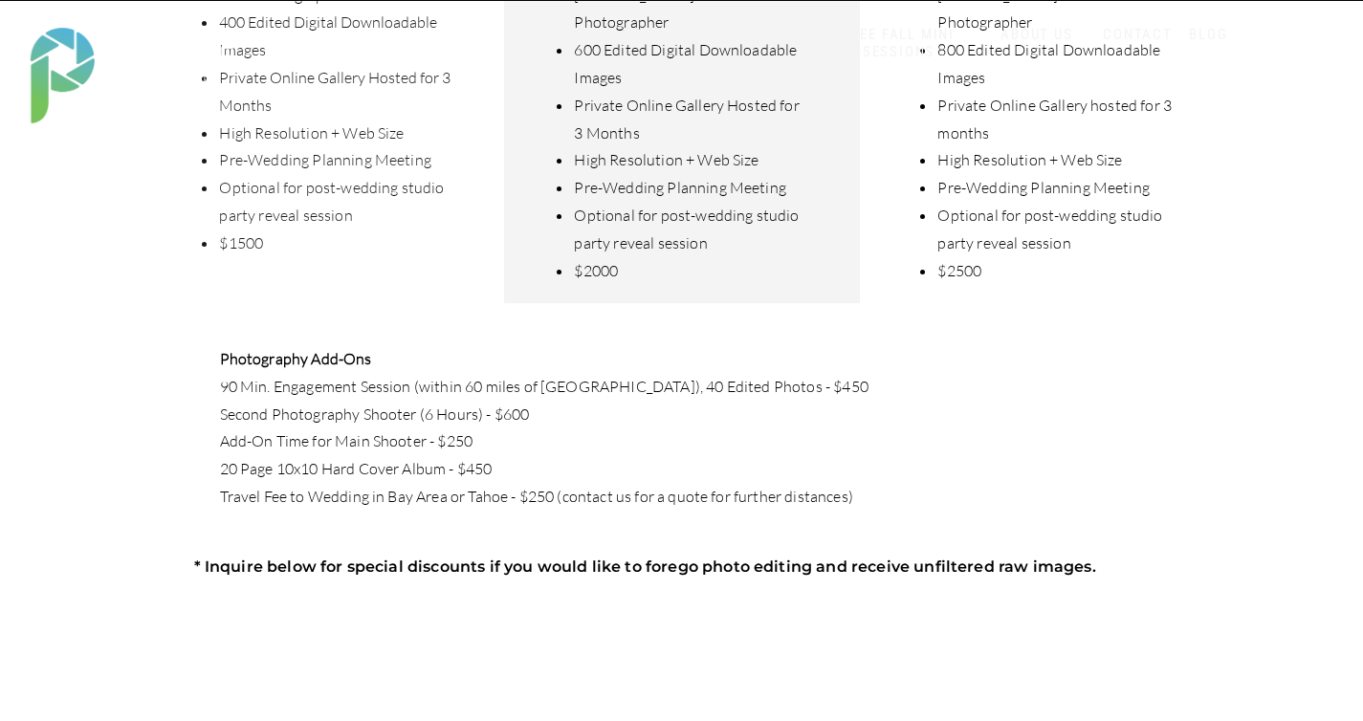
scroll to position [1103, 0]
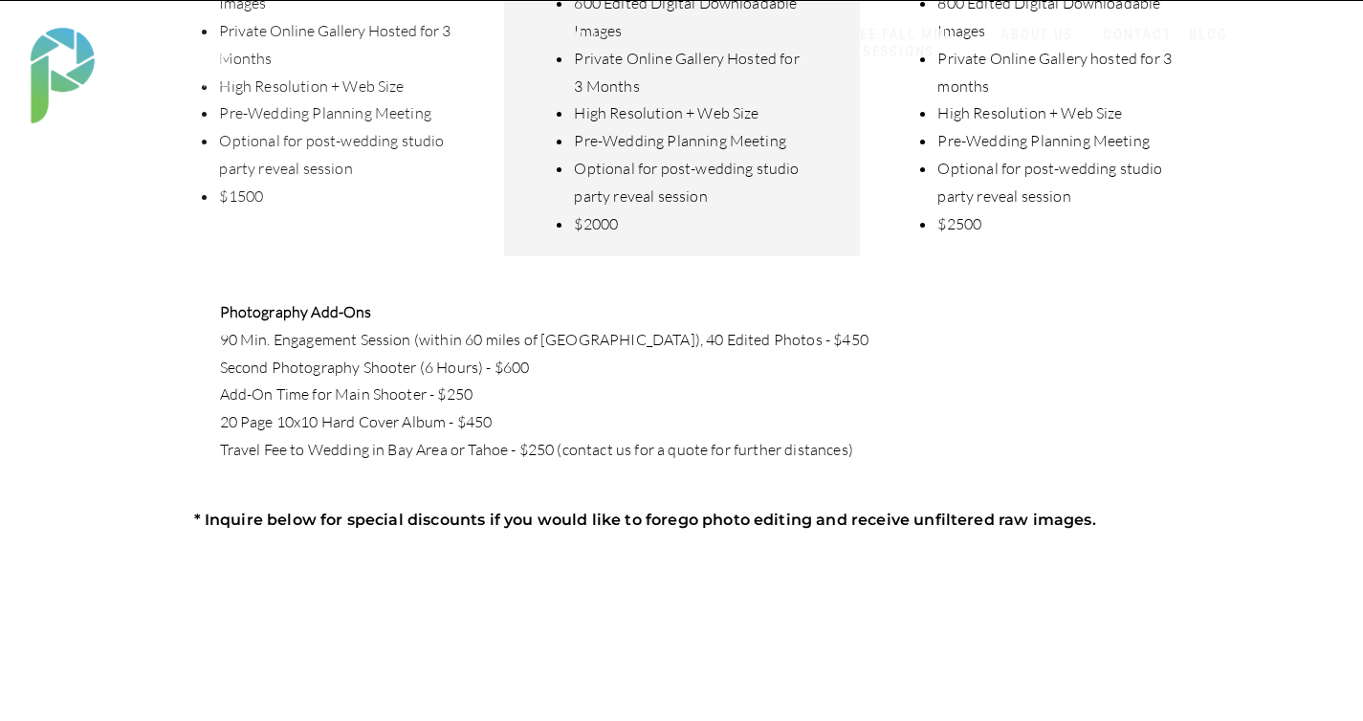
click at [473, 176] on div "BLOG CONTACT ABOUT US SERVICES HOME BLOG CONTACT ABOUT US PORTFOLIO & PRICING W…" at bounding box center [681, 647] width 1363 height 3500
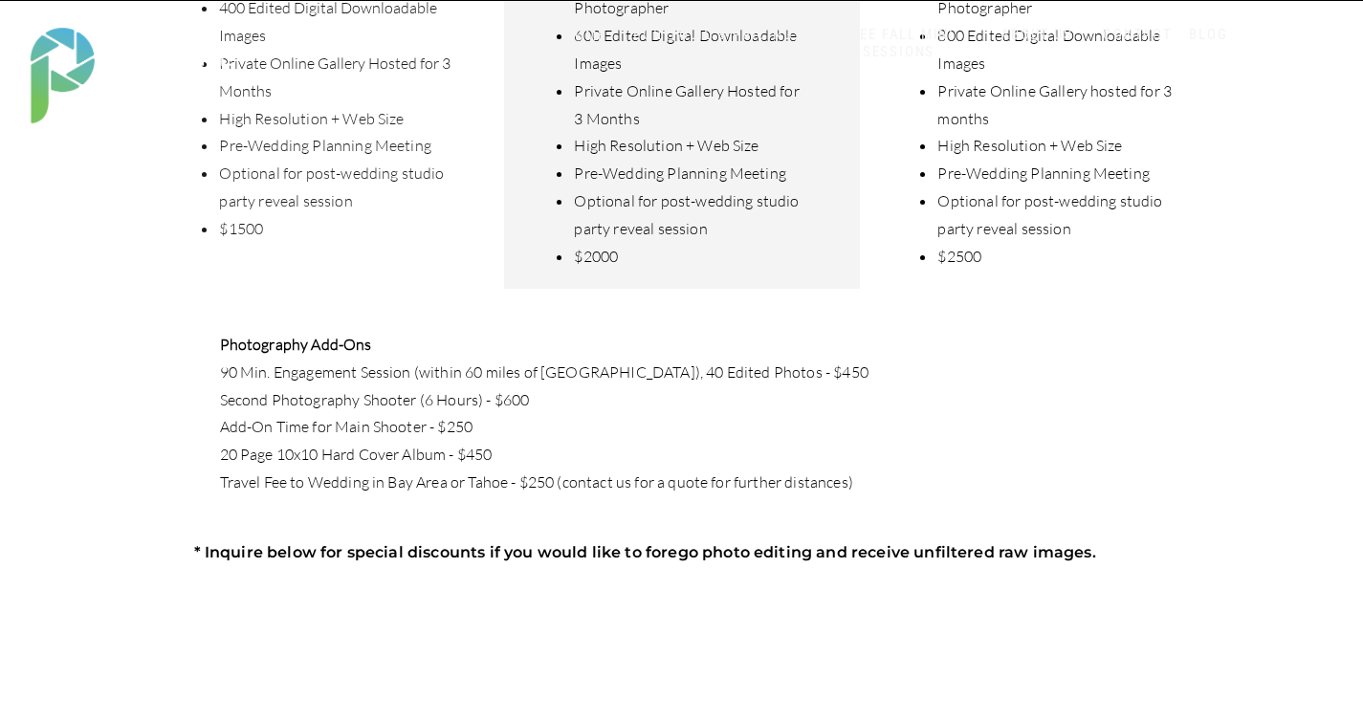
scroll to position [1074, 0]
